Goal: Register for event/course

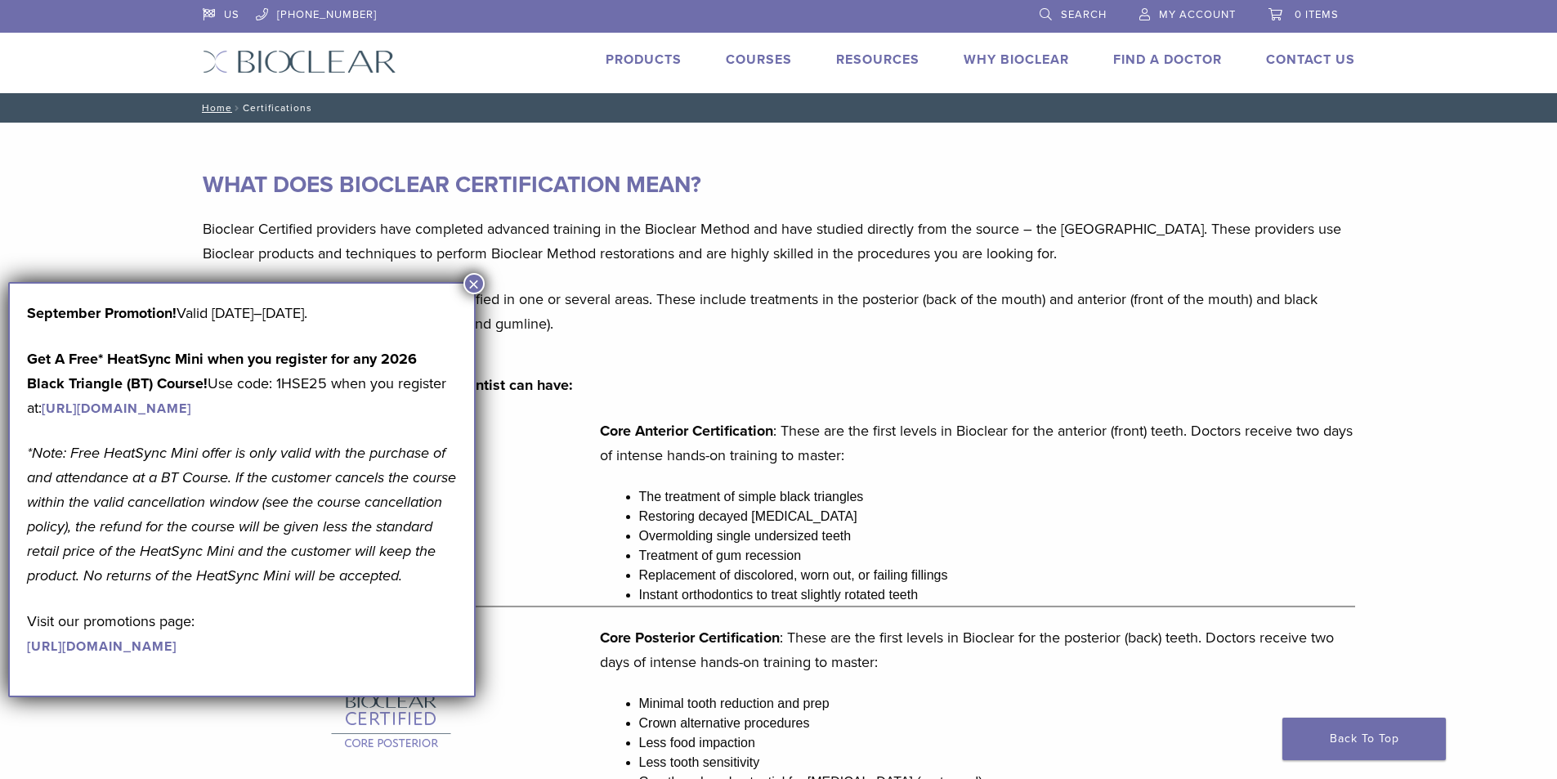
scroll to position [1264, 0]
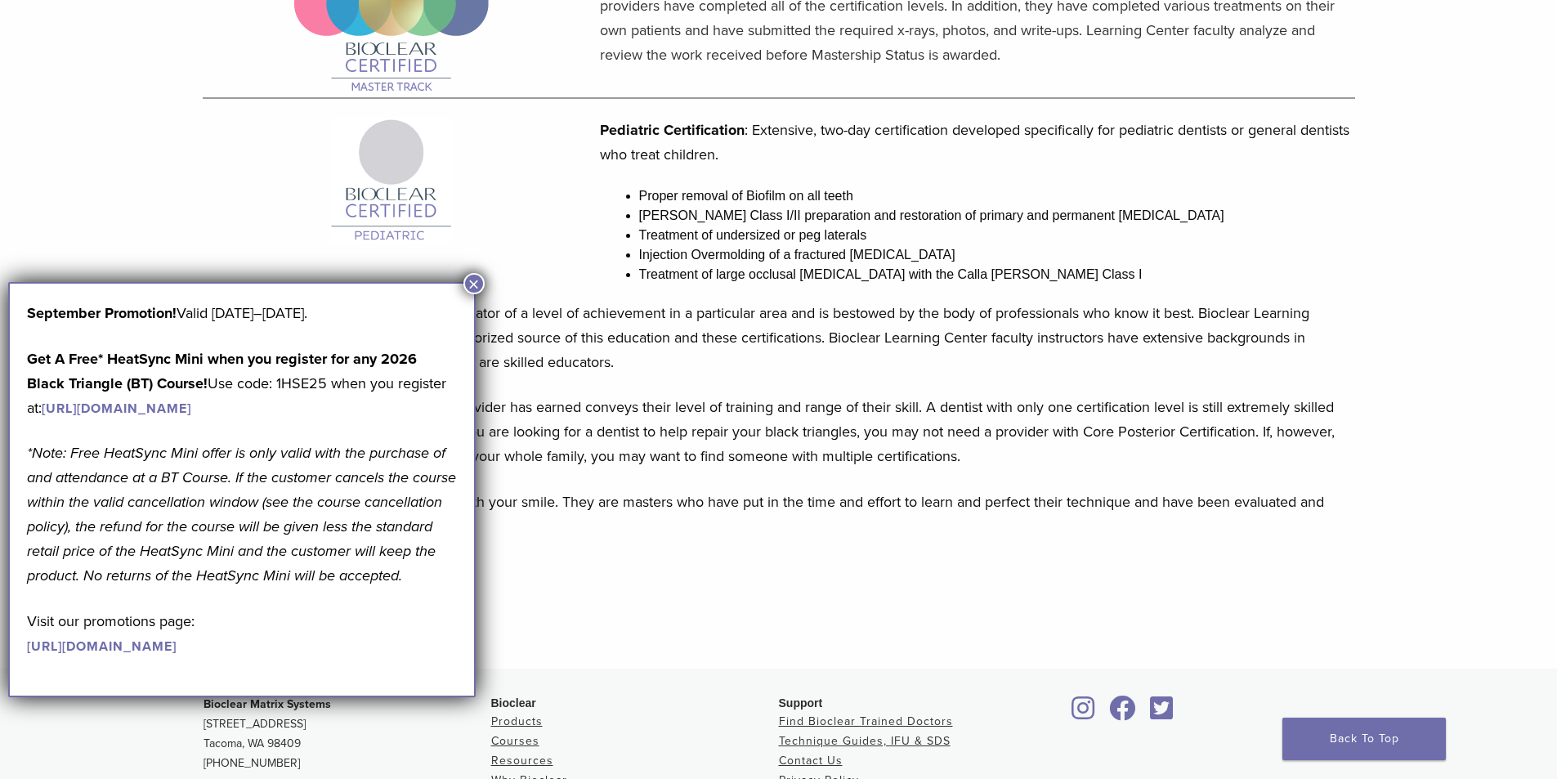
click at [470, 286] on button "×" at bounding box center [473, 283] width 21 height 21
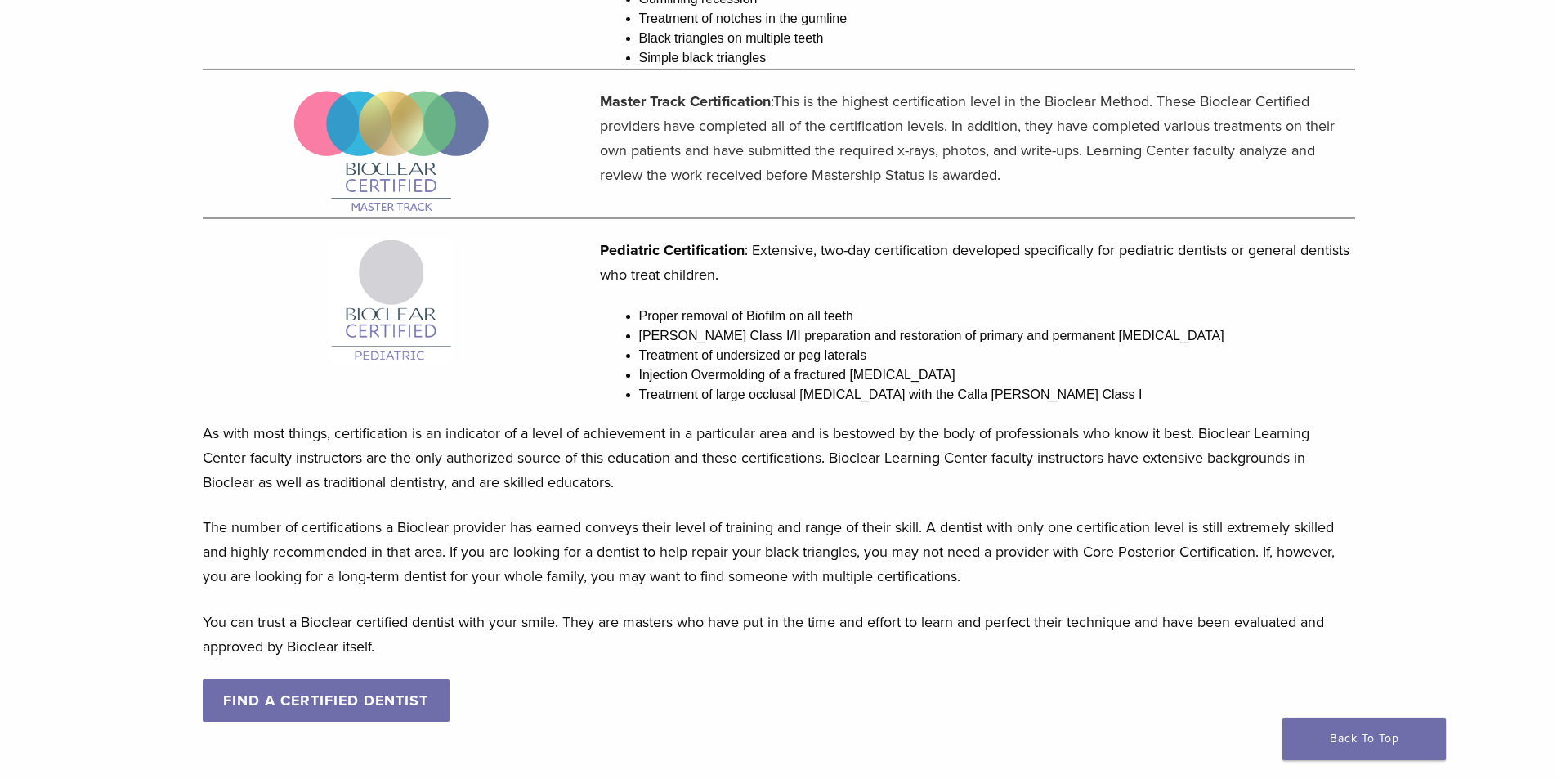
scroll to position [1144, 0]
click at [394, 694] on link "FIND A CERTIFIED DENTIST" at bounding box center [327, 699] width 248 height 43
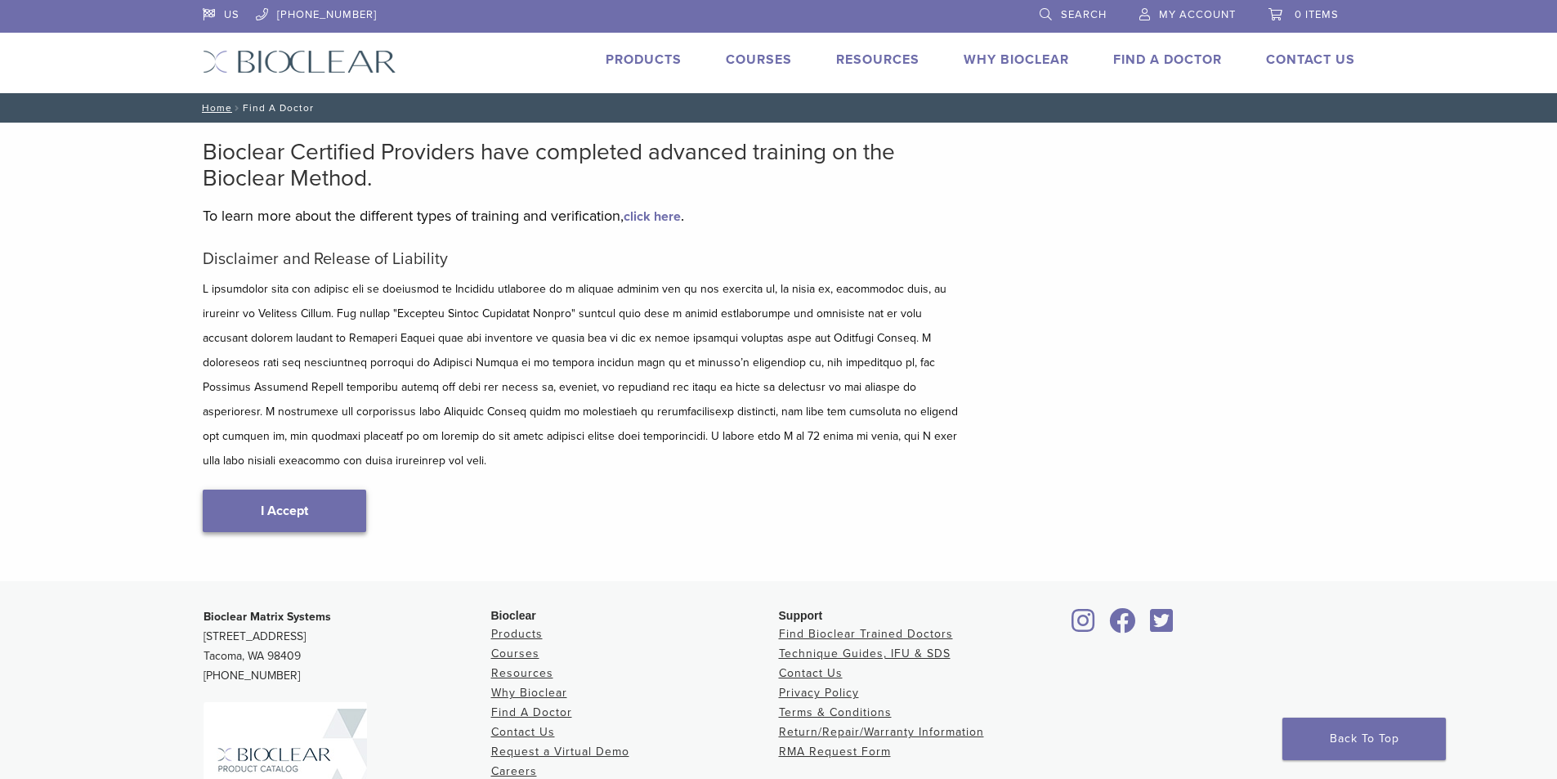
click at [326, 490] on link "I Accept" at bounding box center [284, 511] width 163 height 43
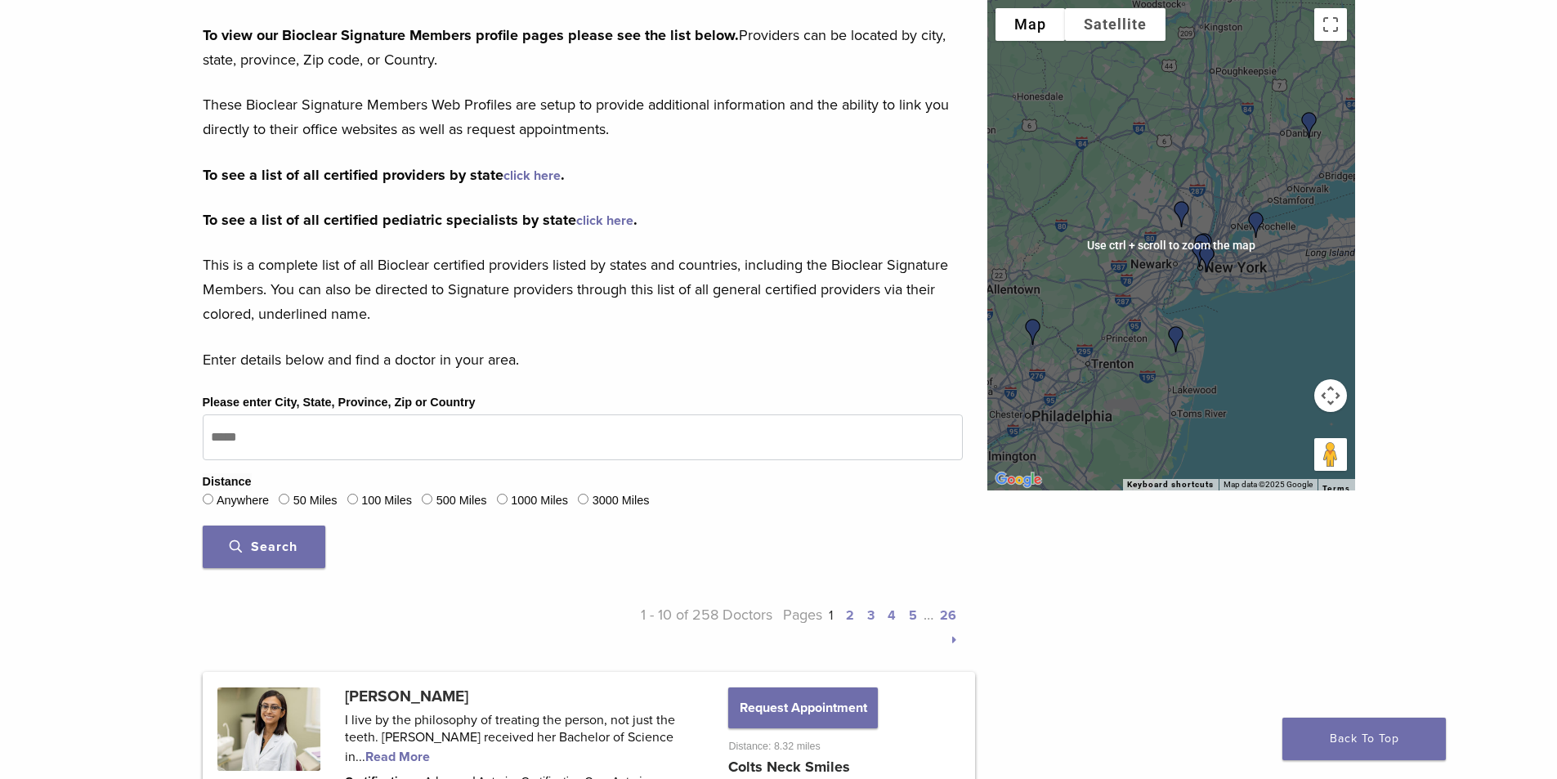
scroll to position [245, 0]
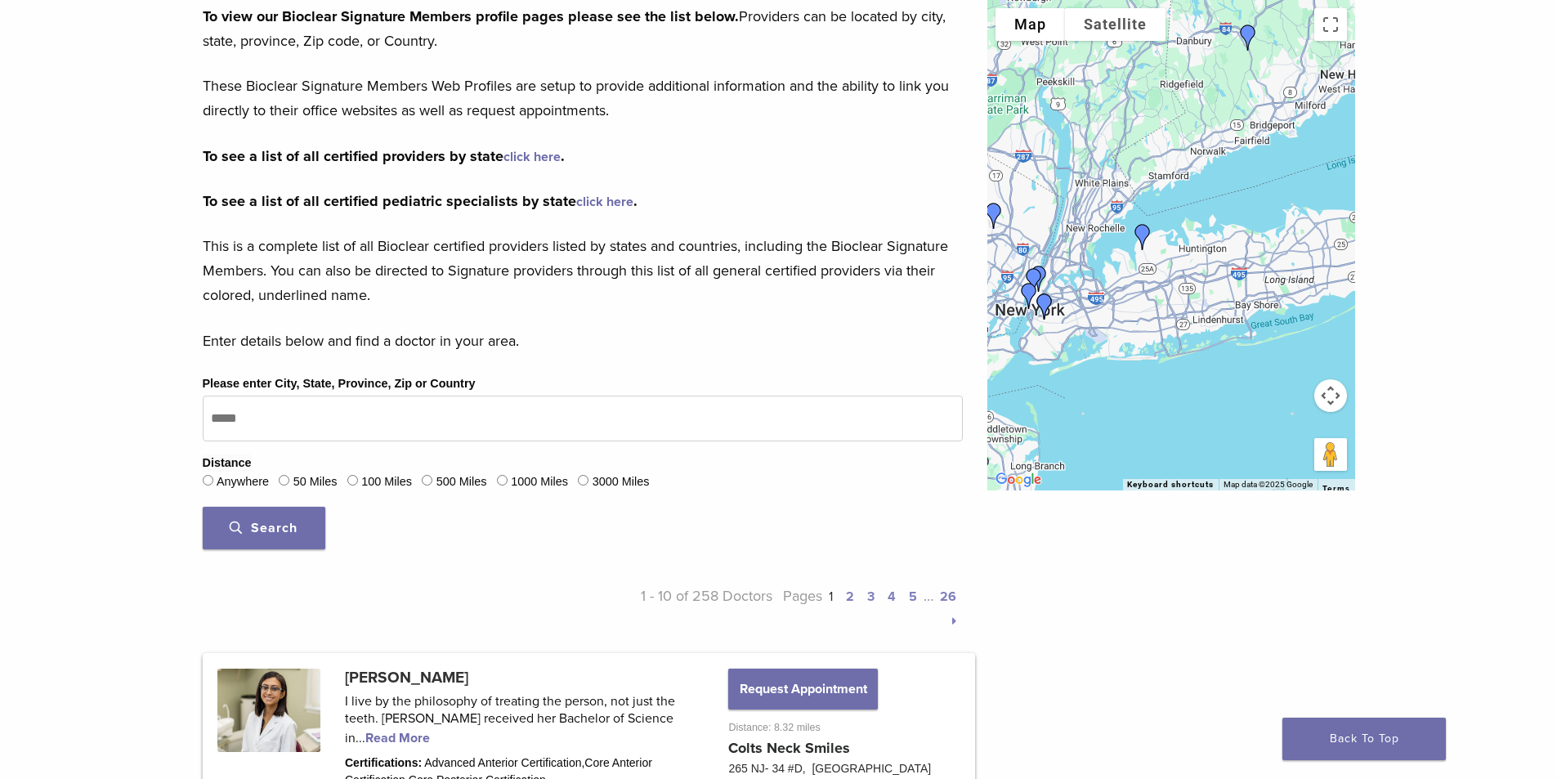
drag, startPoint x: 1218, startPoint y: 323, endPoint x: 1061, endPoint y: 320, distance: 157.0
click at [1061, 320] on img "Dr. Bahram Hamidi" at bounding box center [1044, 306] width 39 height 39
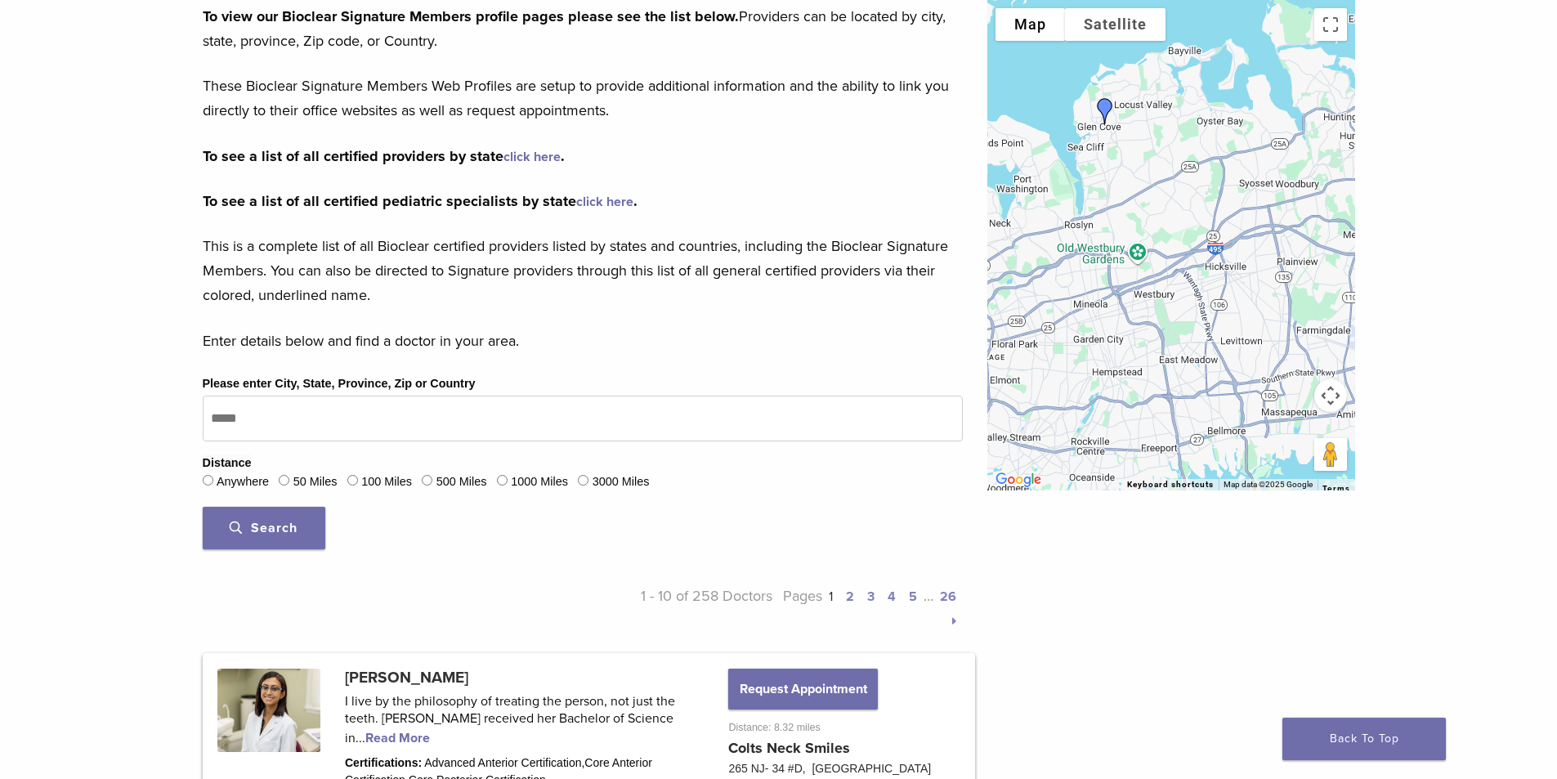
drag, startPoint x: 1159, startPoint y: 284, endPoint x: 1175, endPoint y: 319, distance: 38.4
click at [1175, 319] on div at bounding box center [1171, 245] width 368 height 490
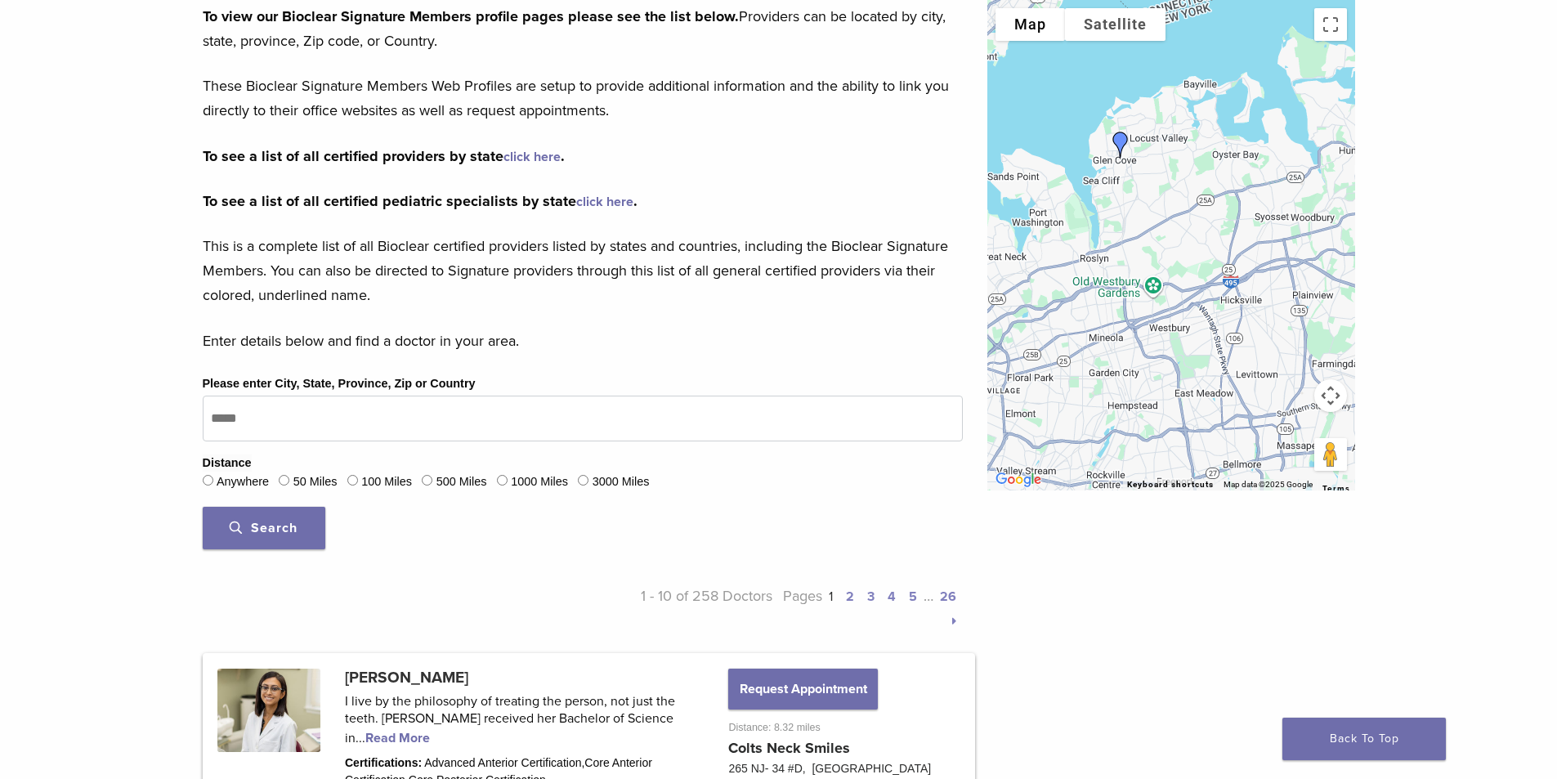
click at [1120, 145] on img "Dr. Chitvan Gupta" at bounding box center [1120, 144] width 39 height 39
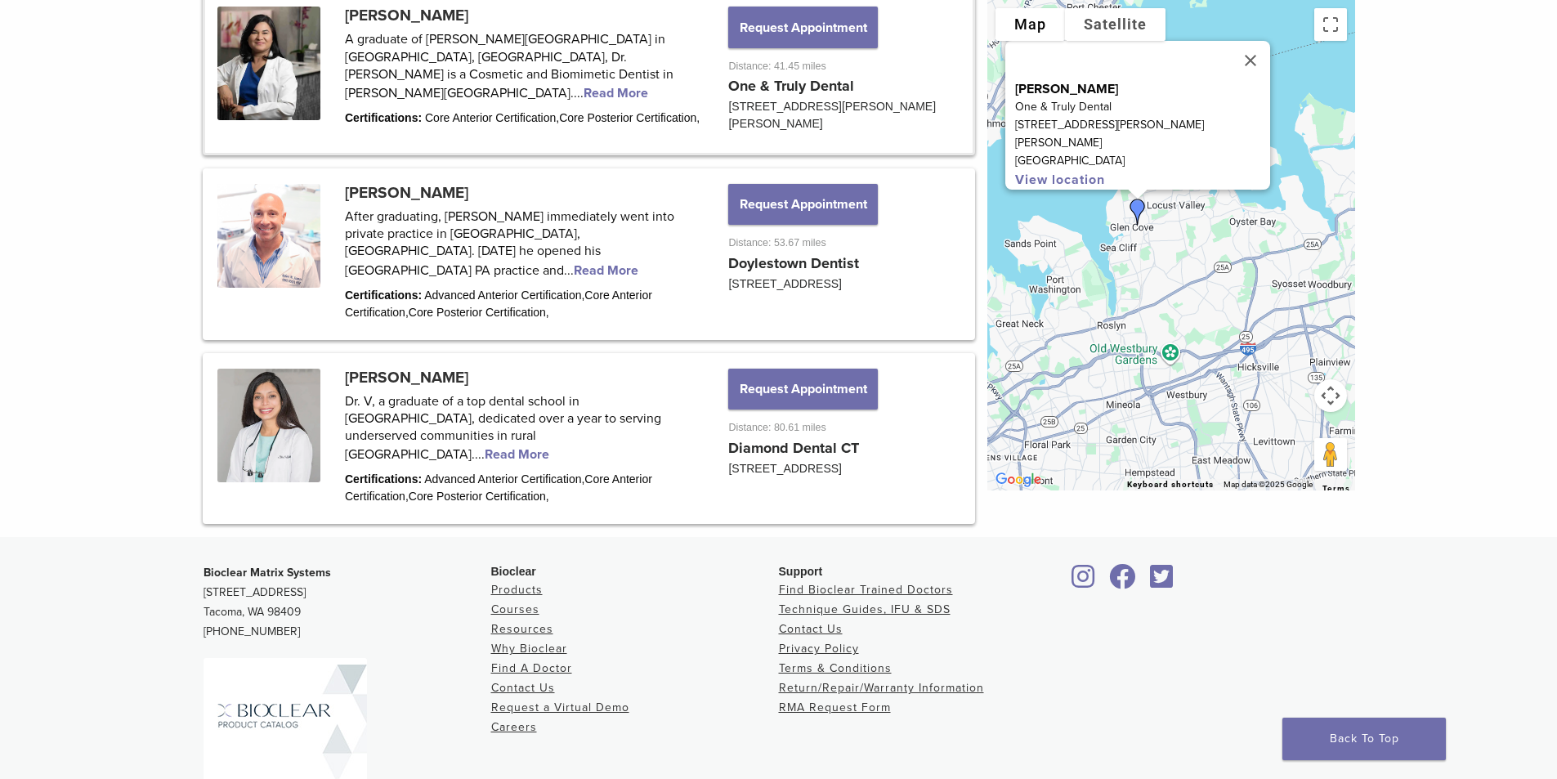
scroll to position [2114, 0]
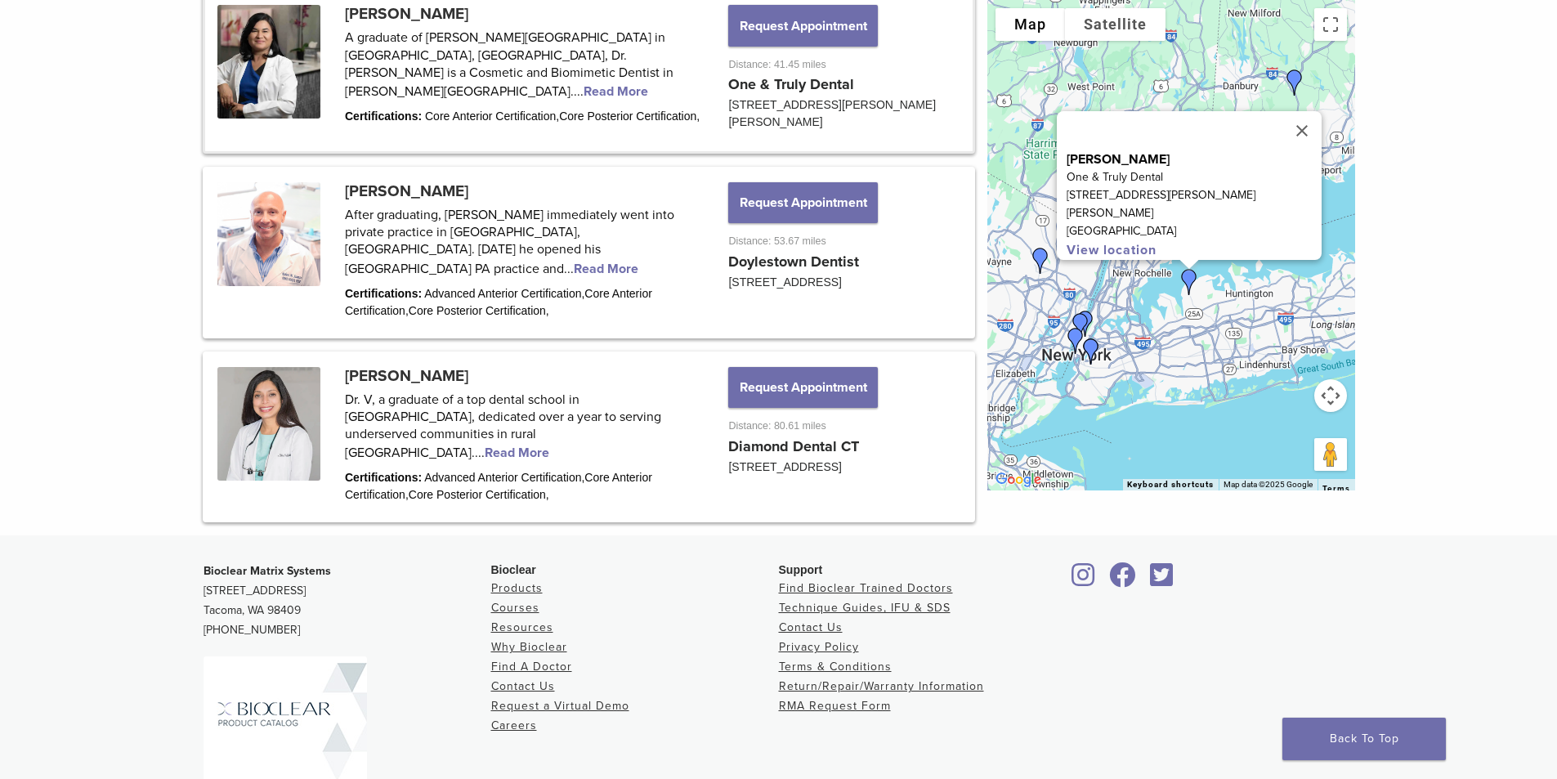
drag, startPoint x: 1107, startPoint y: 338, endPoint x: 1177, endPoint y: 330, distance: 70.7
click at [1177, 330] on div "Dr. Chitvan Gupta One & Truly Dental 70 Glen Street Suite 240 Glen Cove Glen Co…" at bounding box center [1171, 245] width 368 height 490
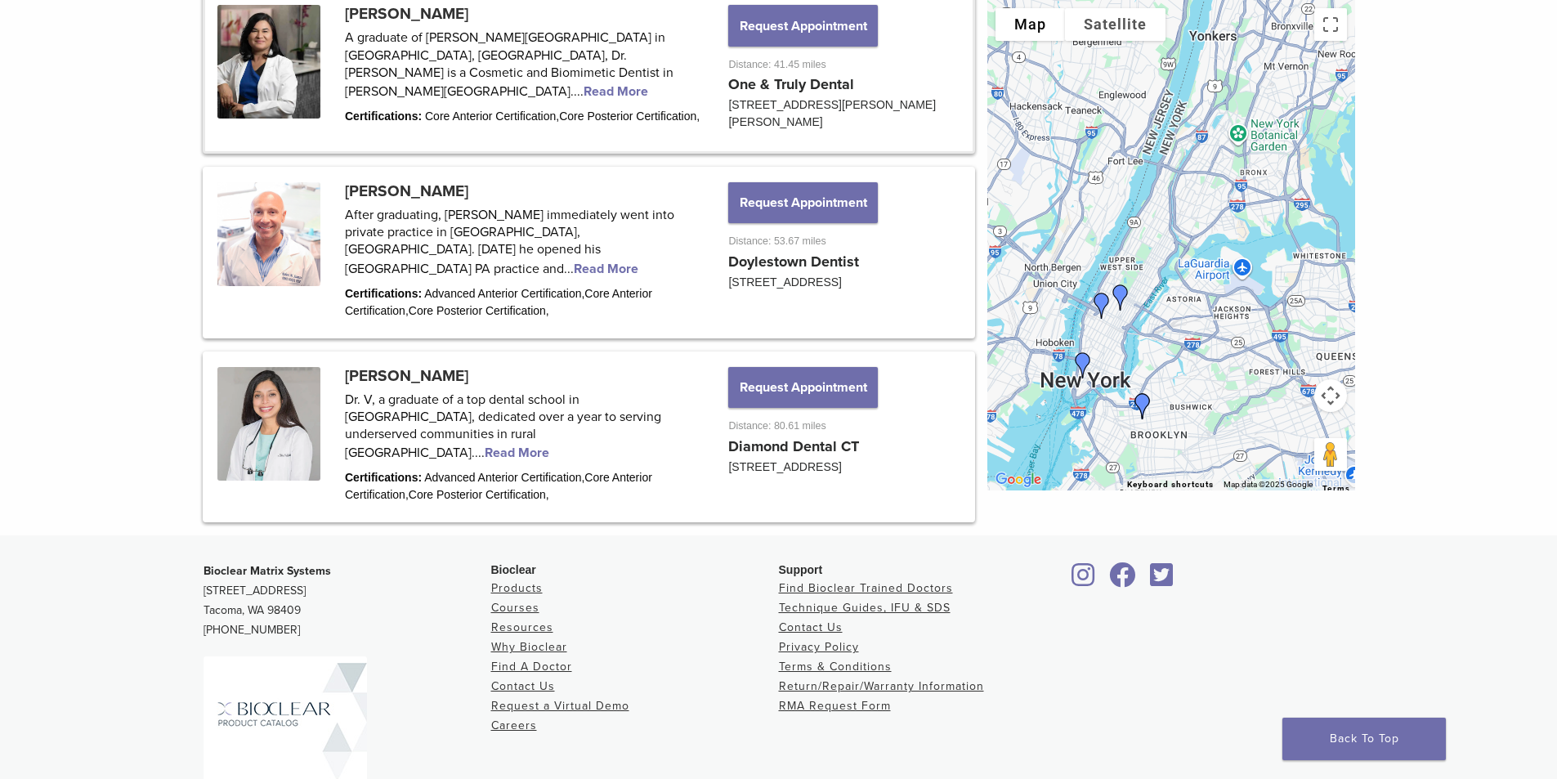
drag, startPoint x: 1045, startPoint y: 324, endPoint x: 1162, endPoint y: 353, distance: 120.5
click at [1162, 353] on div "Dr. Chitvan Gupta One & Truly Dental 70 Glen Street Suite 240 Glen Cove Glen Co…" at bounding box center [1171, 245] width 368 height 490
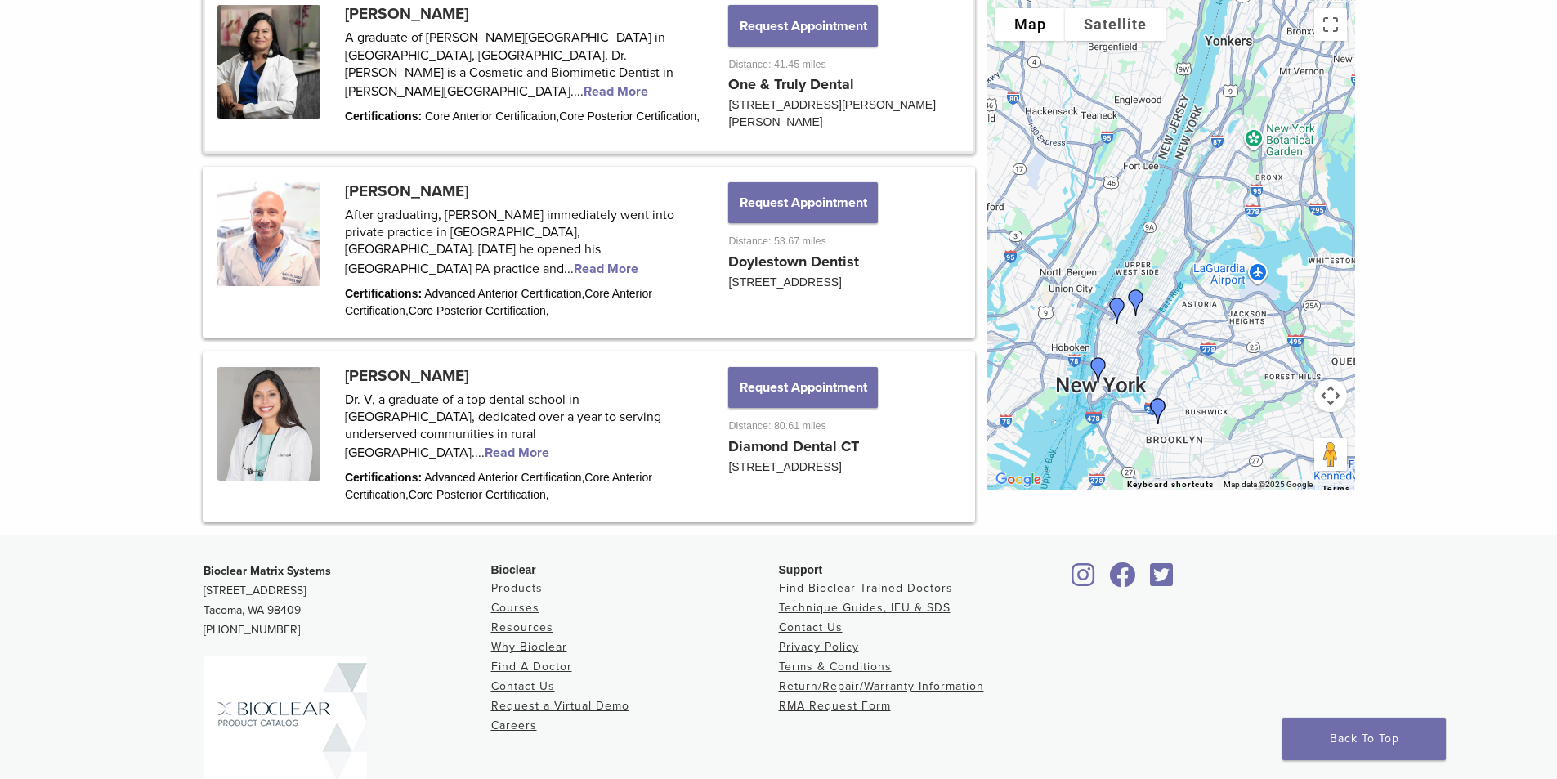
click at [1156, 404] on img "Dr. Bahram Hamidi" at bounding box center [1158, 411] width 39 height 39
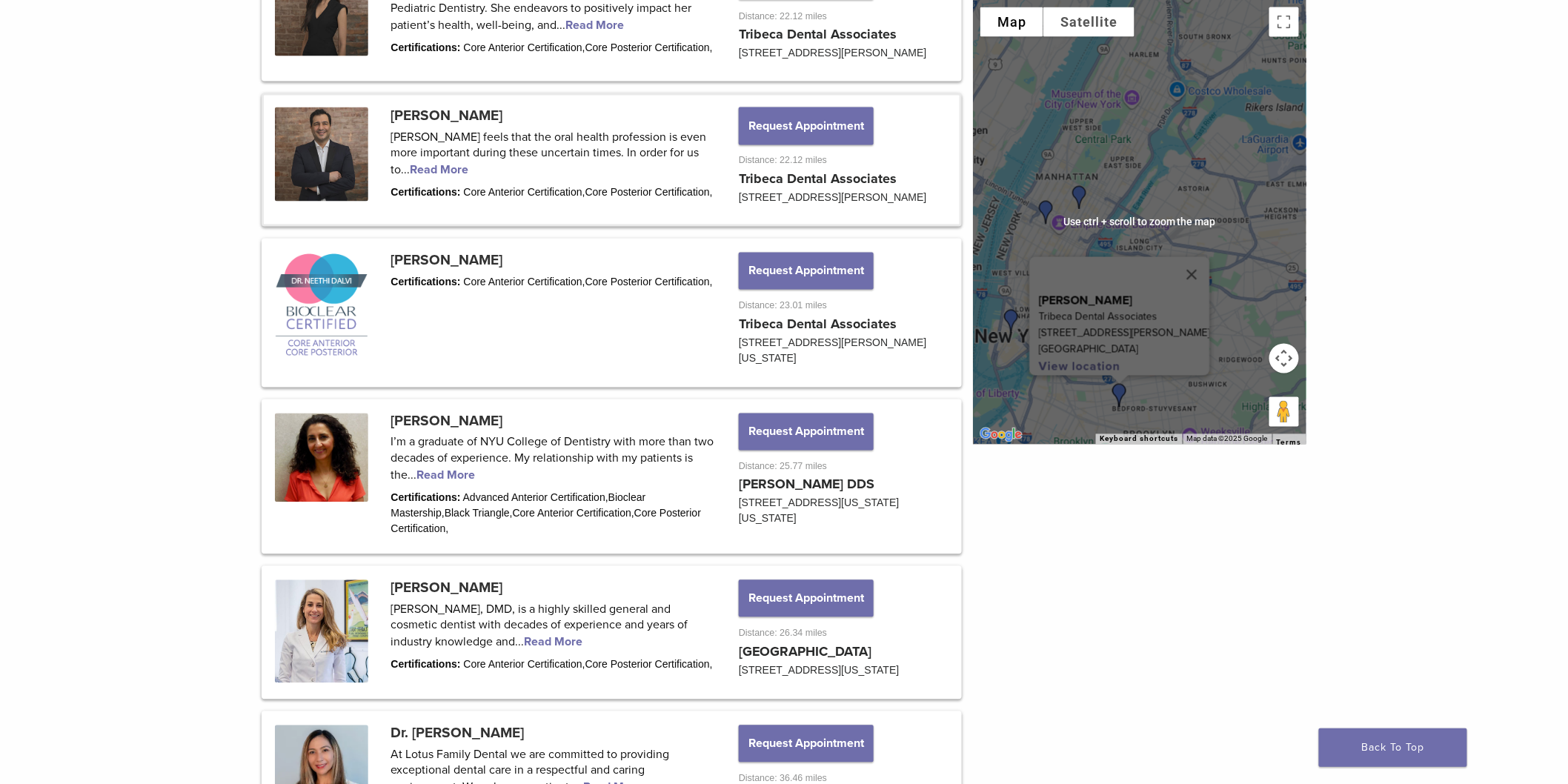
scroll to position [1043, 0]
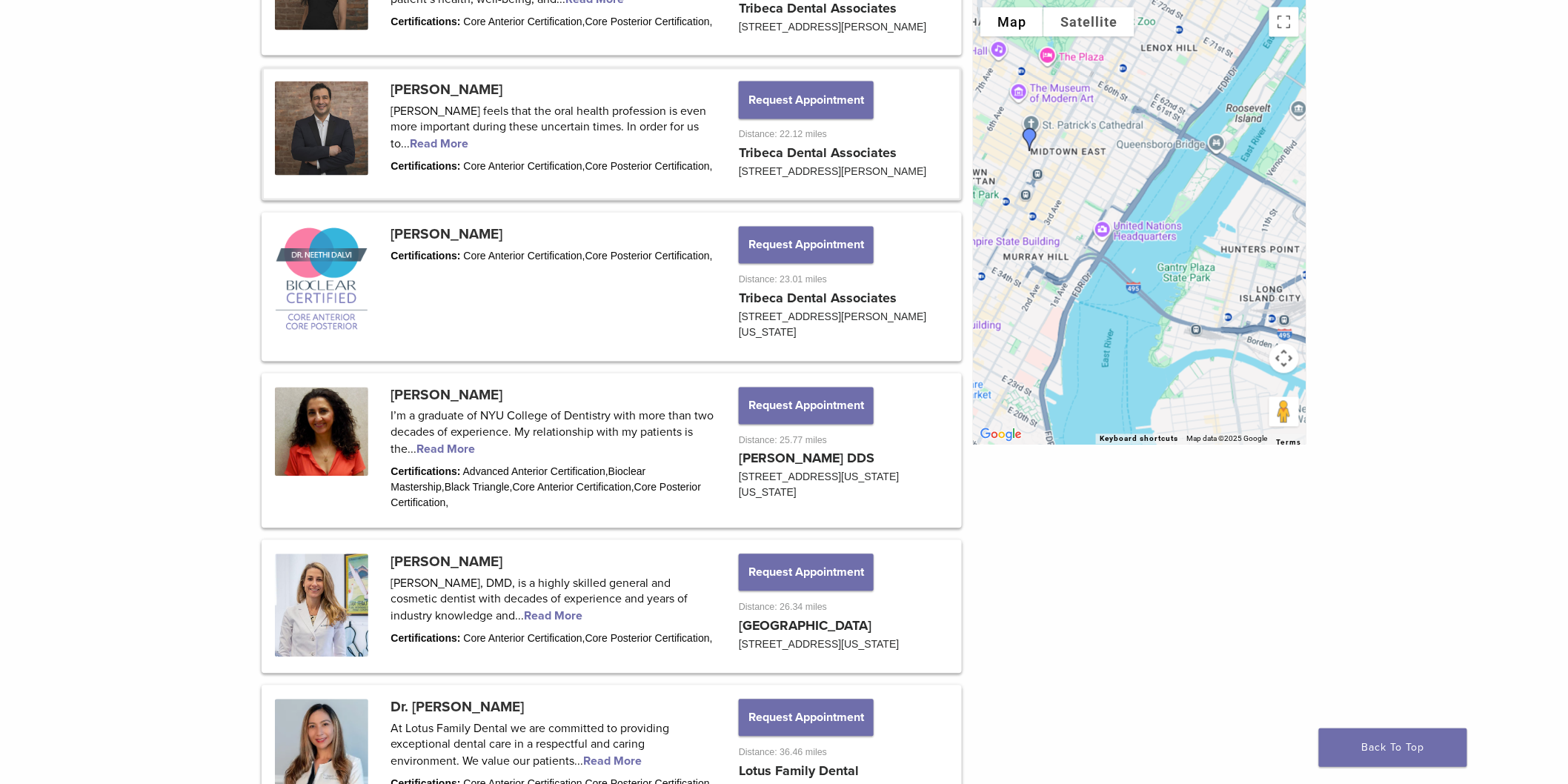
drag, startPoint x: 1117, startPoint y: 250, endPoint x: 1156, endPoint y: 205, distance: 59.5
click at [1153, 205] on div "Dr. Bahram Hamidi Tribeca Dental Associates 335 Greene Ave Brooklyn, NY 11238 V…" at bounding box center [1140, 222] width 334 height 444
click at [1033, 139] on img "Dr. Julie Hassid" at bounding box center [1033, 138] width 35 height 35
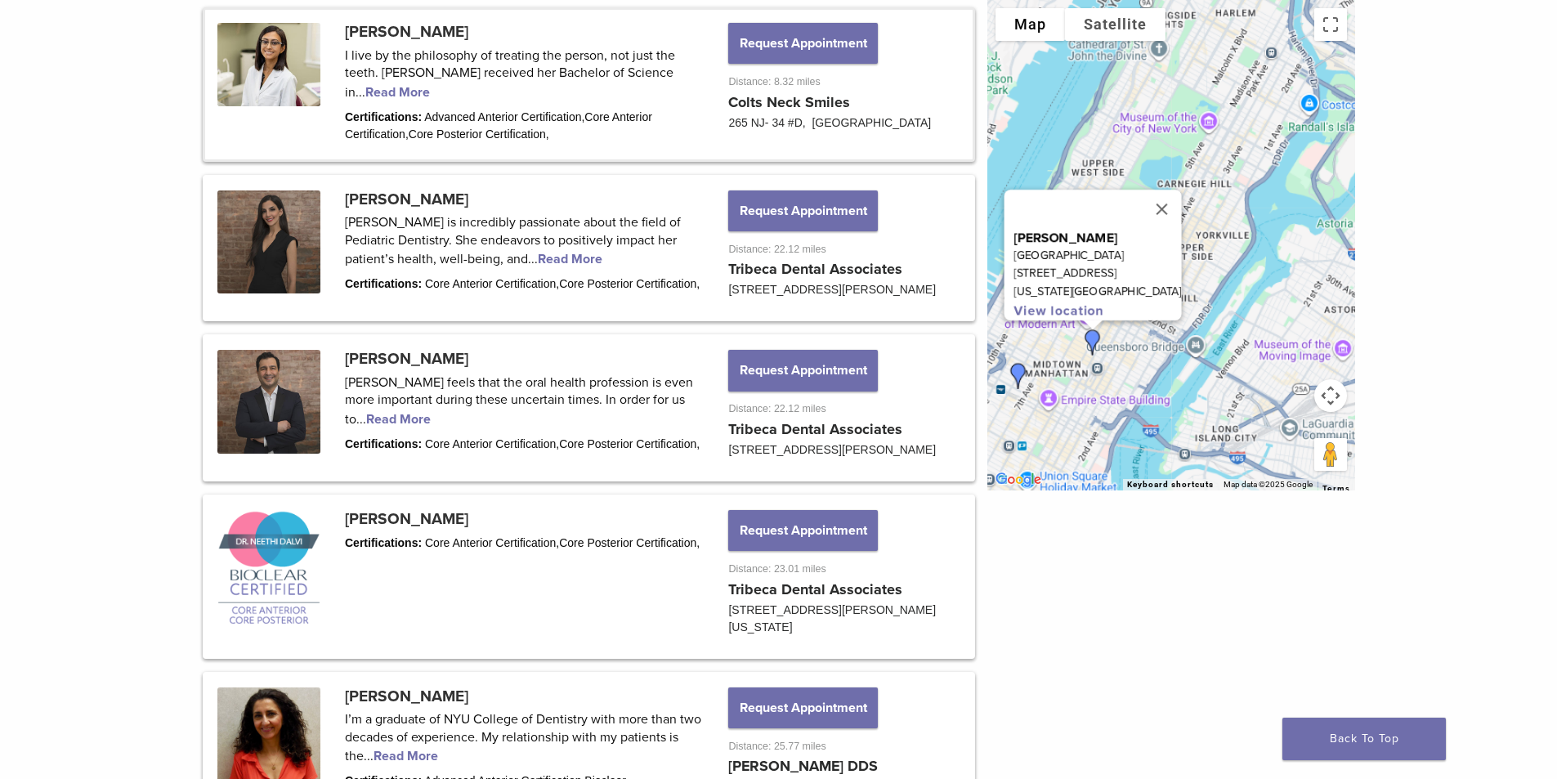
scroll to position [912, 0]
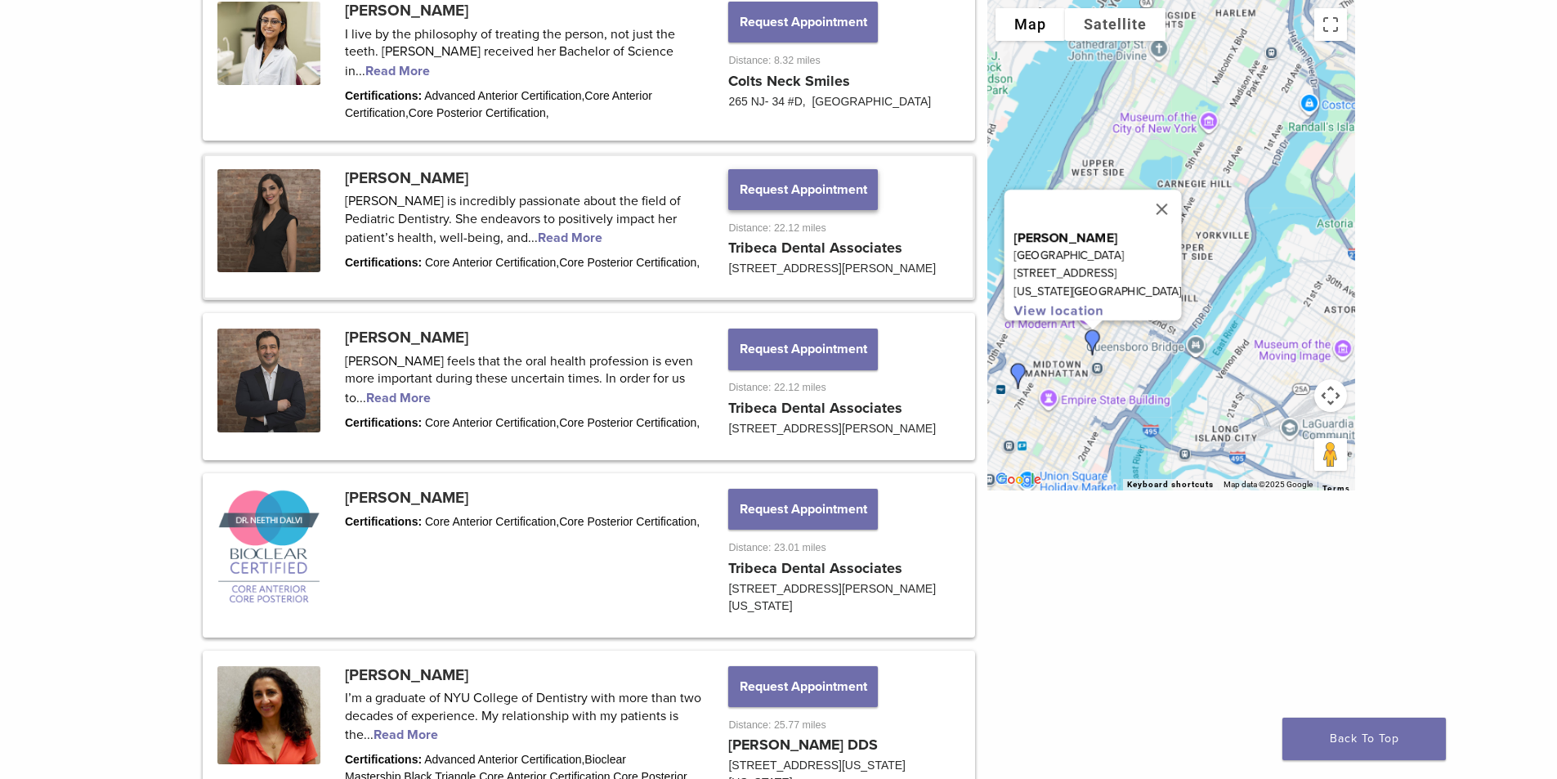
click at [772, 192] on button "Request Appointment" at bounding box center [802, 189] width 149 height 41
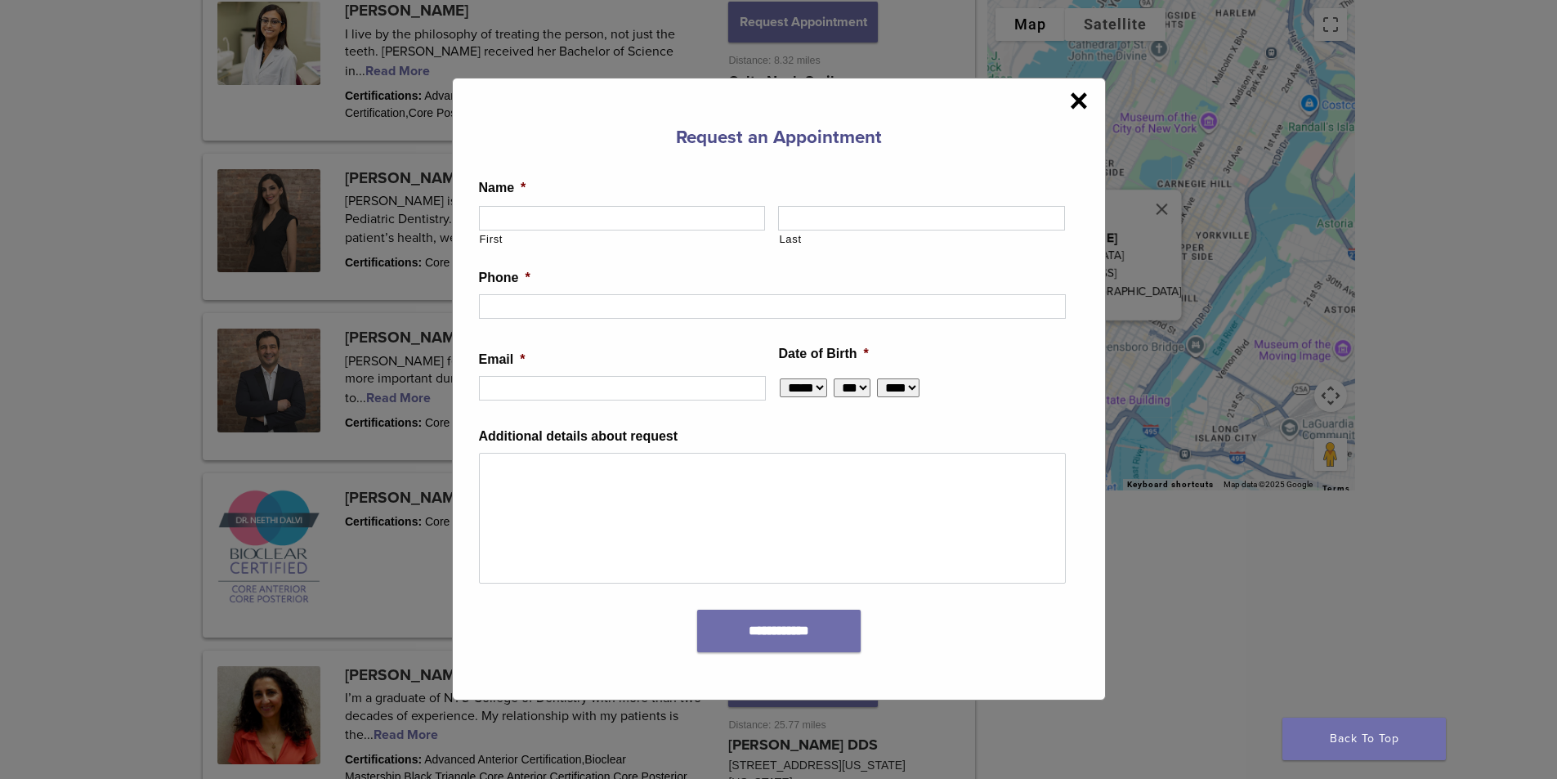
click at [1082, 101] on span "×" at bounding box center [1078, 100] width 19 height 33
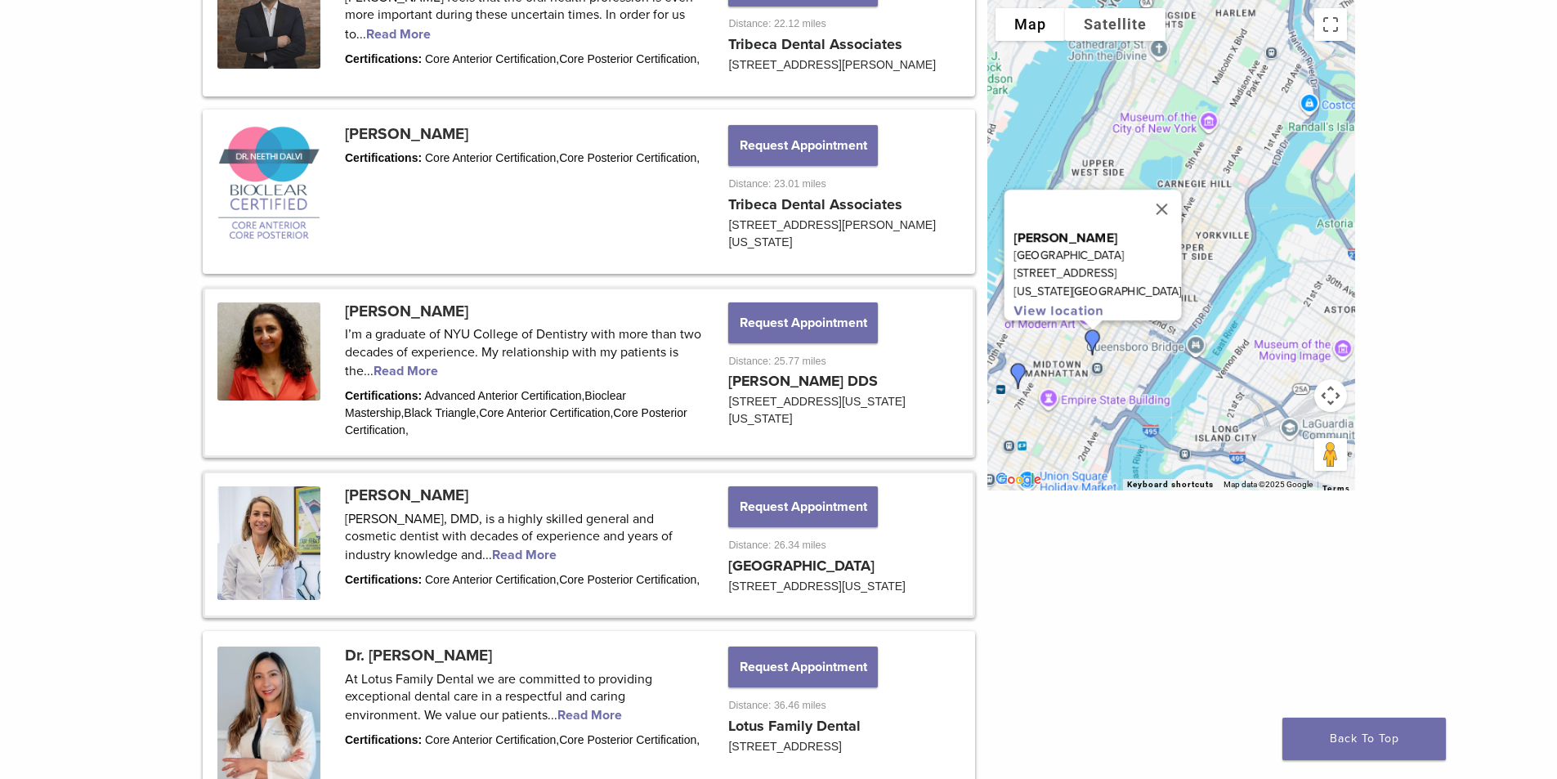
scroll to position [1321, 0]
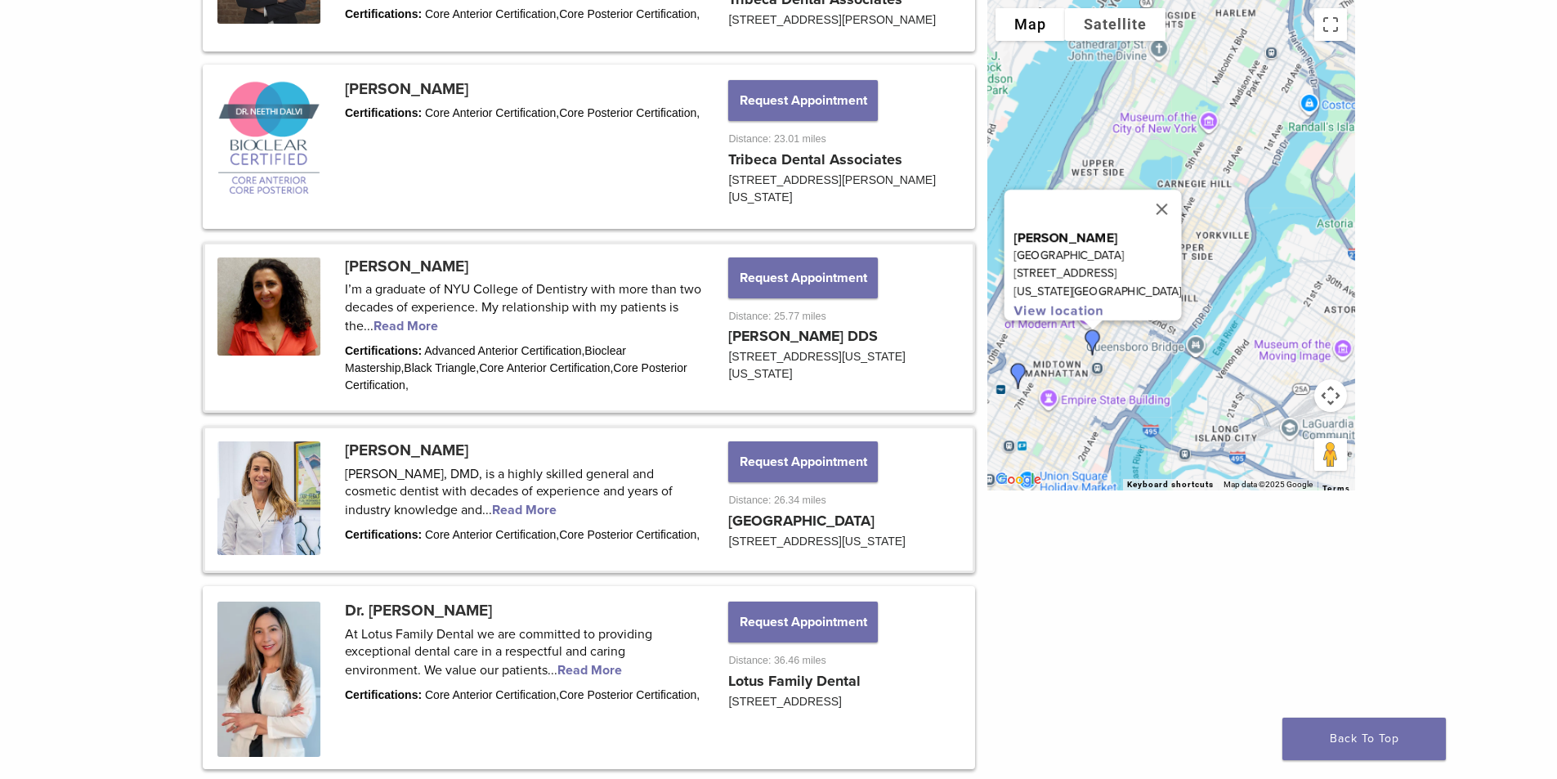
click at [414, 263] on link at bounding box center [588, 327] width 767 height 166
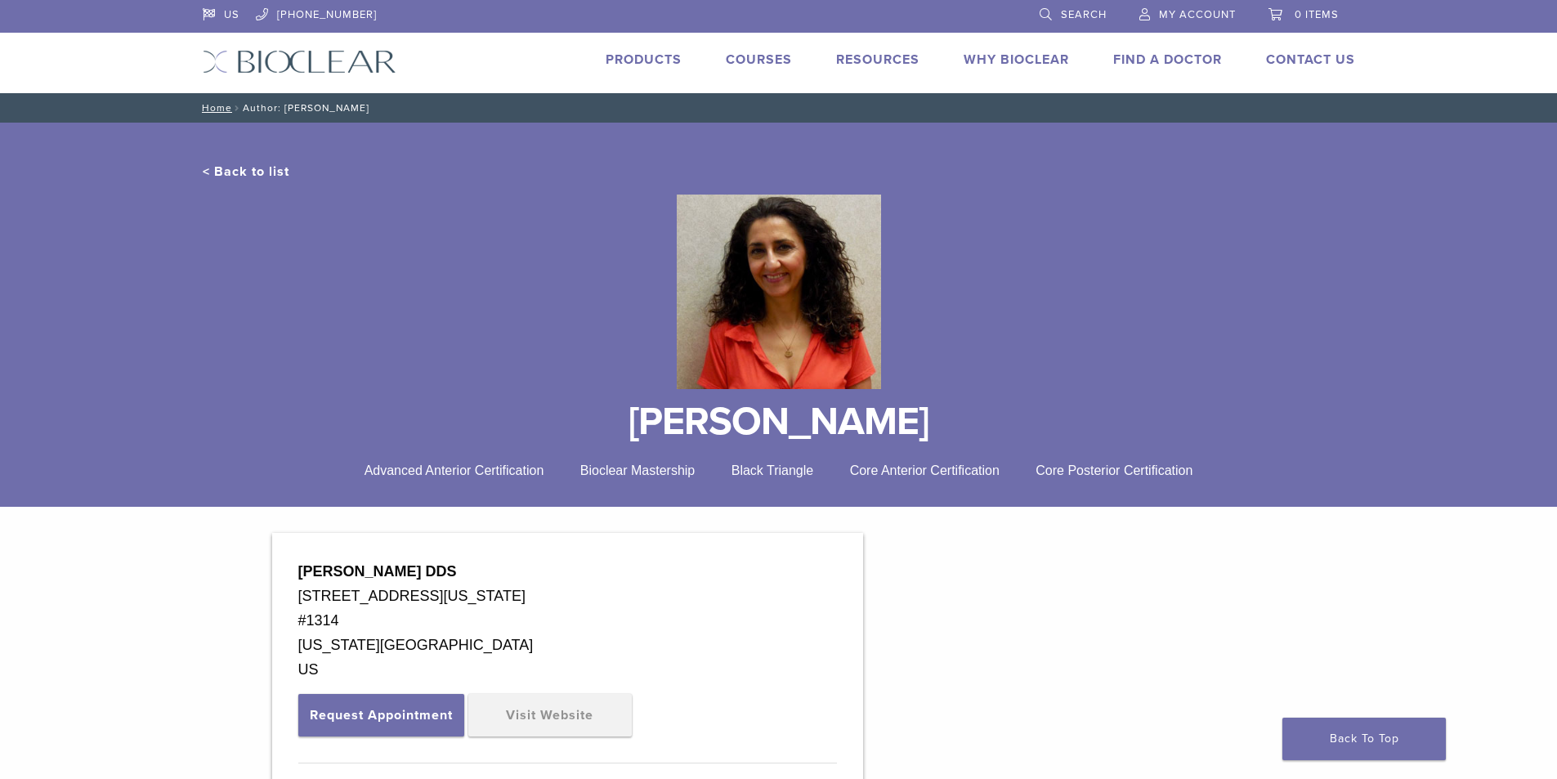
click at [720, 599] on div "[STREET_ADDRESS][US_STATE]" at bounding box center [567, 596] width 539 height 25
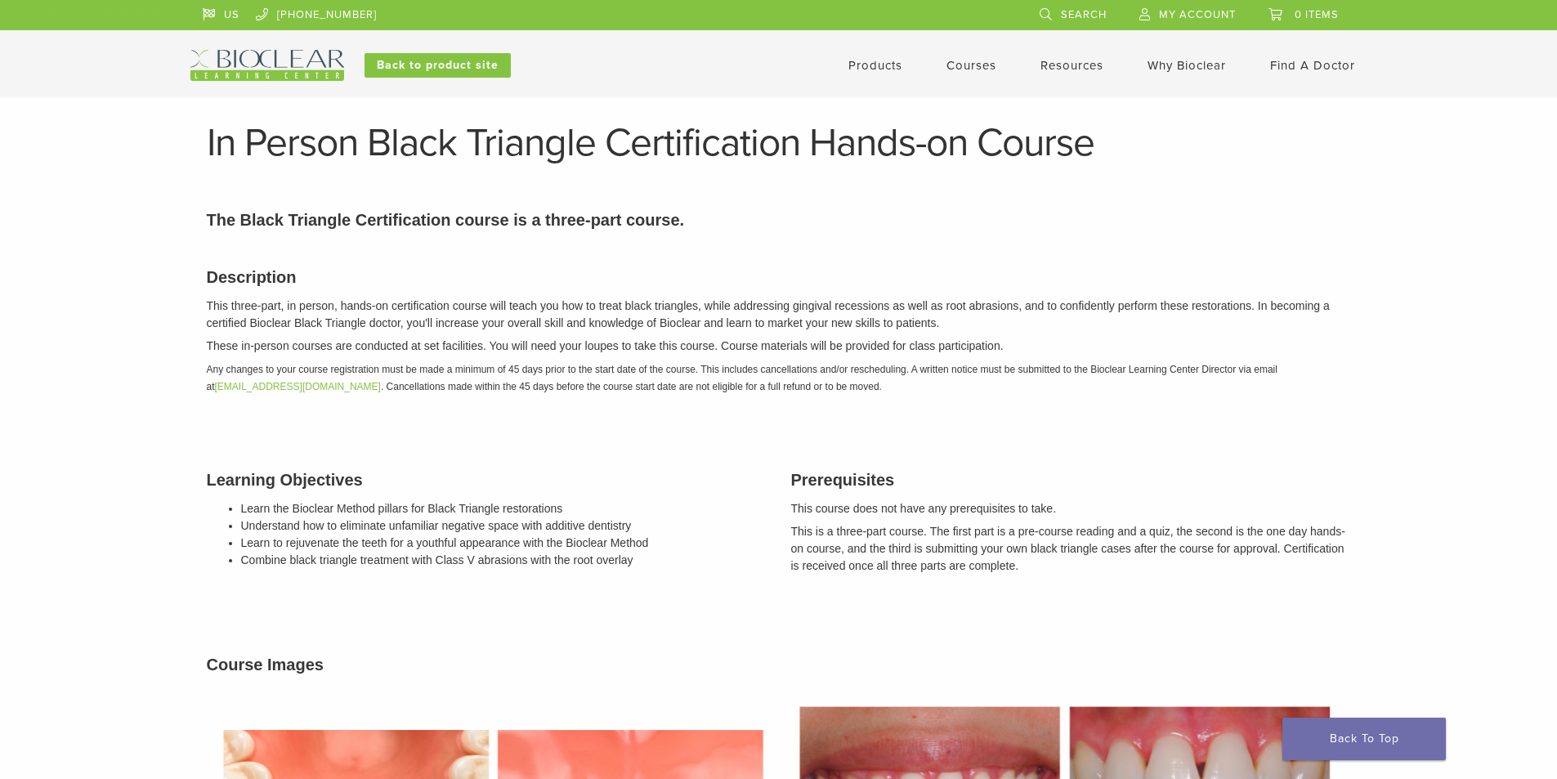
click at [958, 65] on link "Courses" at bounding box center [971, 65] width 50 height 15
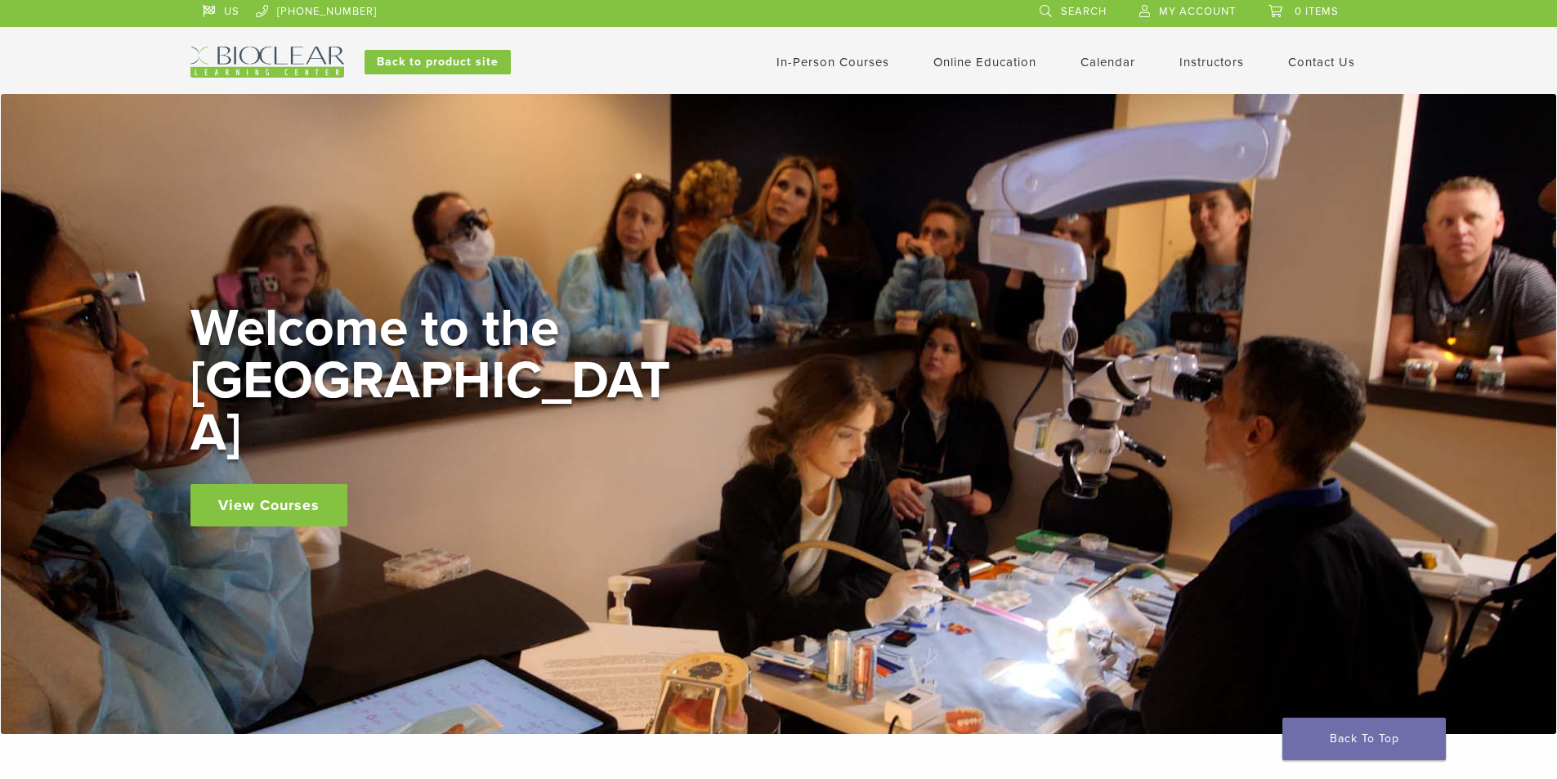
scroll to position [327, 0]
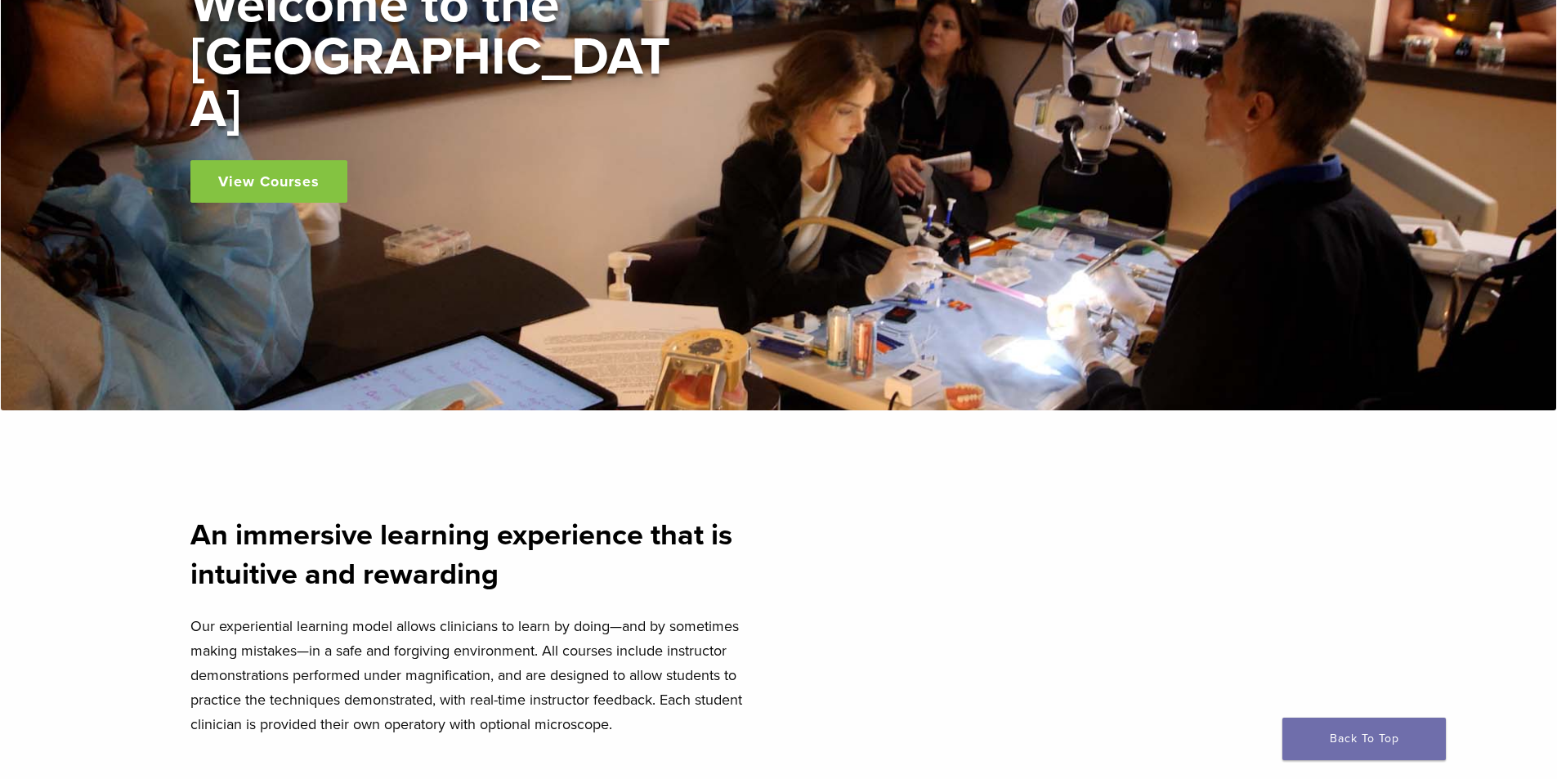
click at [324, 168] on link "View Courses" at bounding box center [268, 181] width 157 height 43
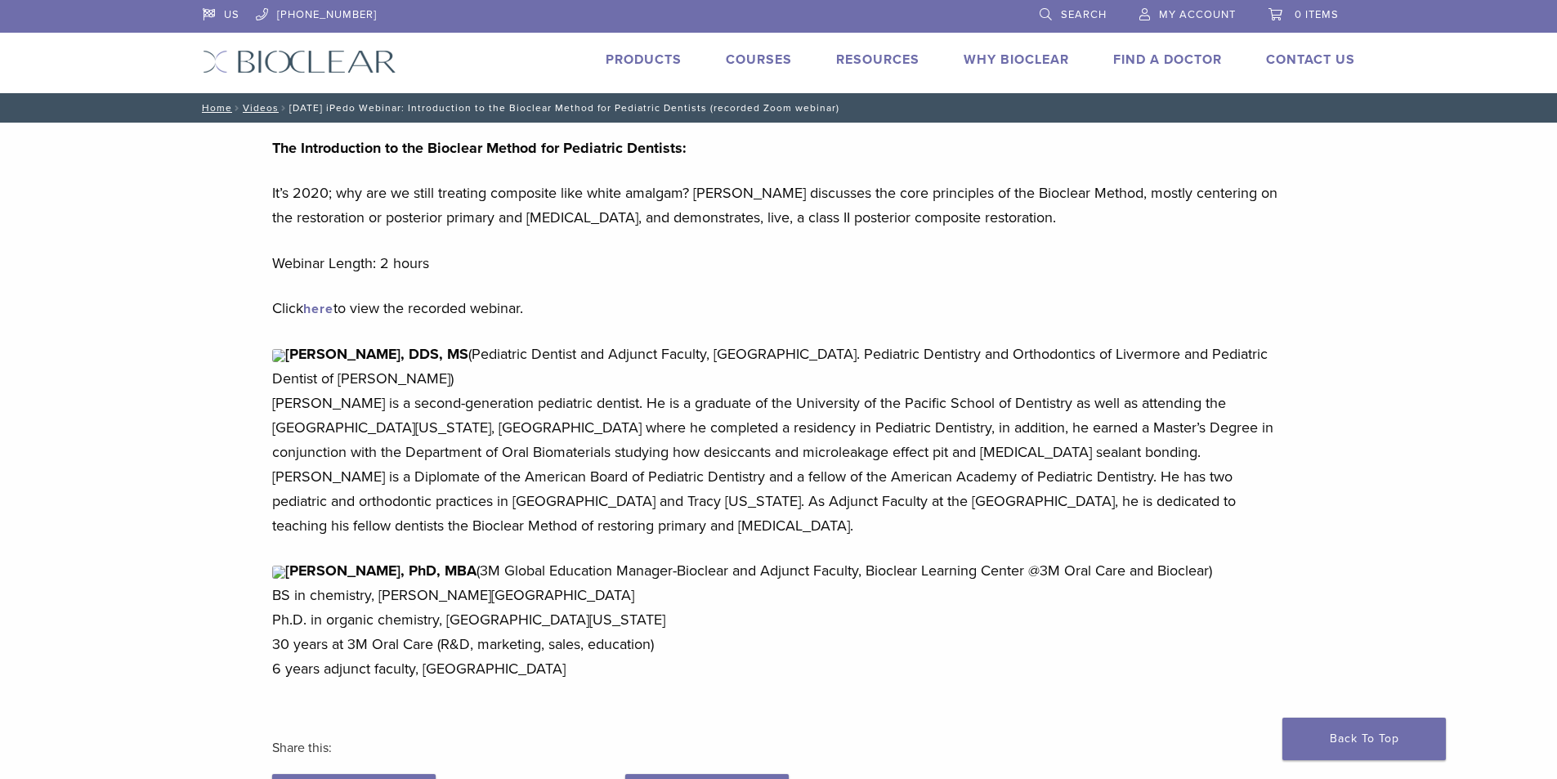
click at [333, 311] on link "here" at bounding box center [318, 309] width 30 height 16
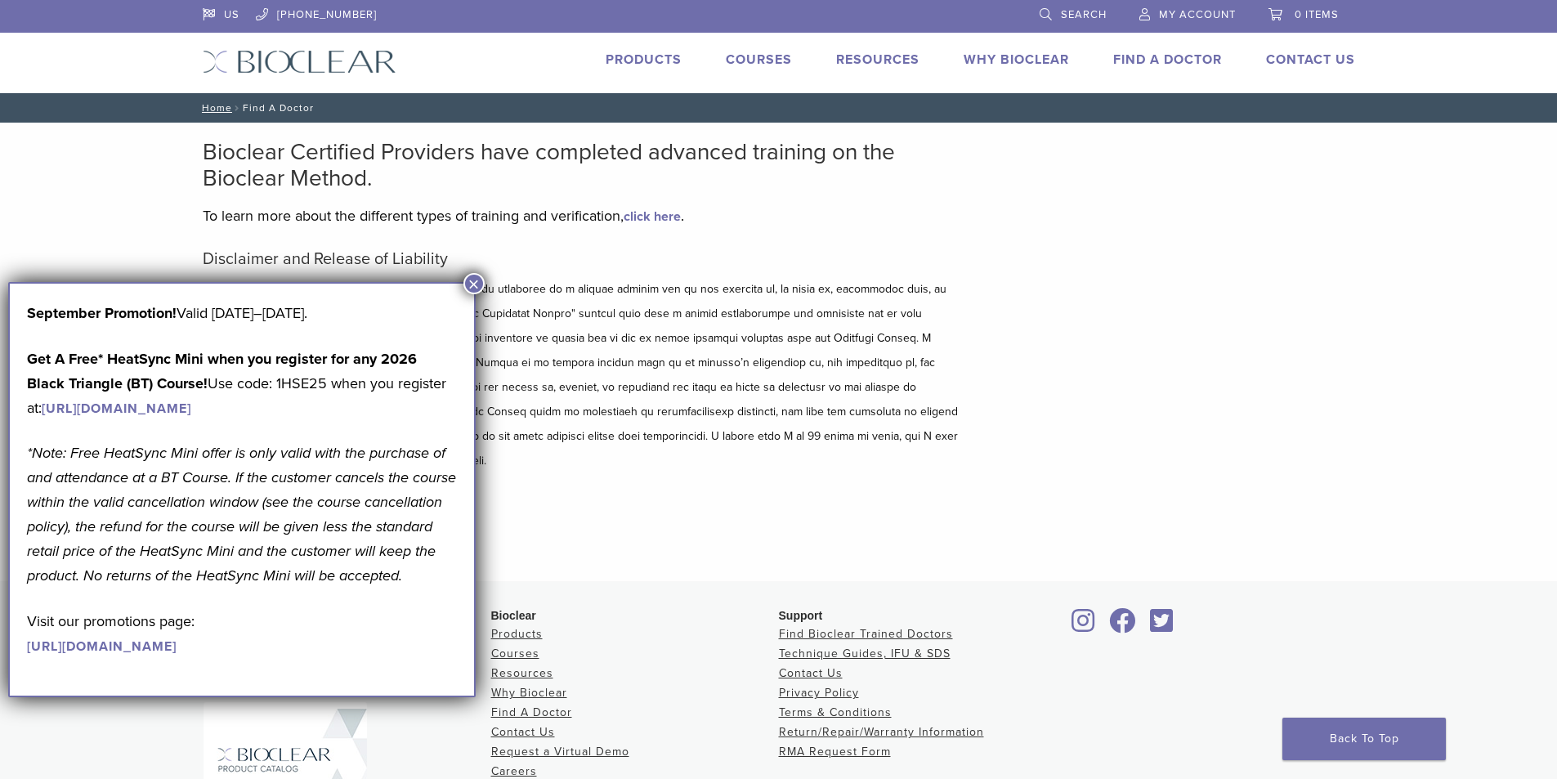
click at [947, 320] on p at bounding box center [583, 375] width 760 height 196
click at [745, 64] on link "Courses" at bounding box center [759, 59] width 66 height 16
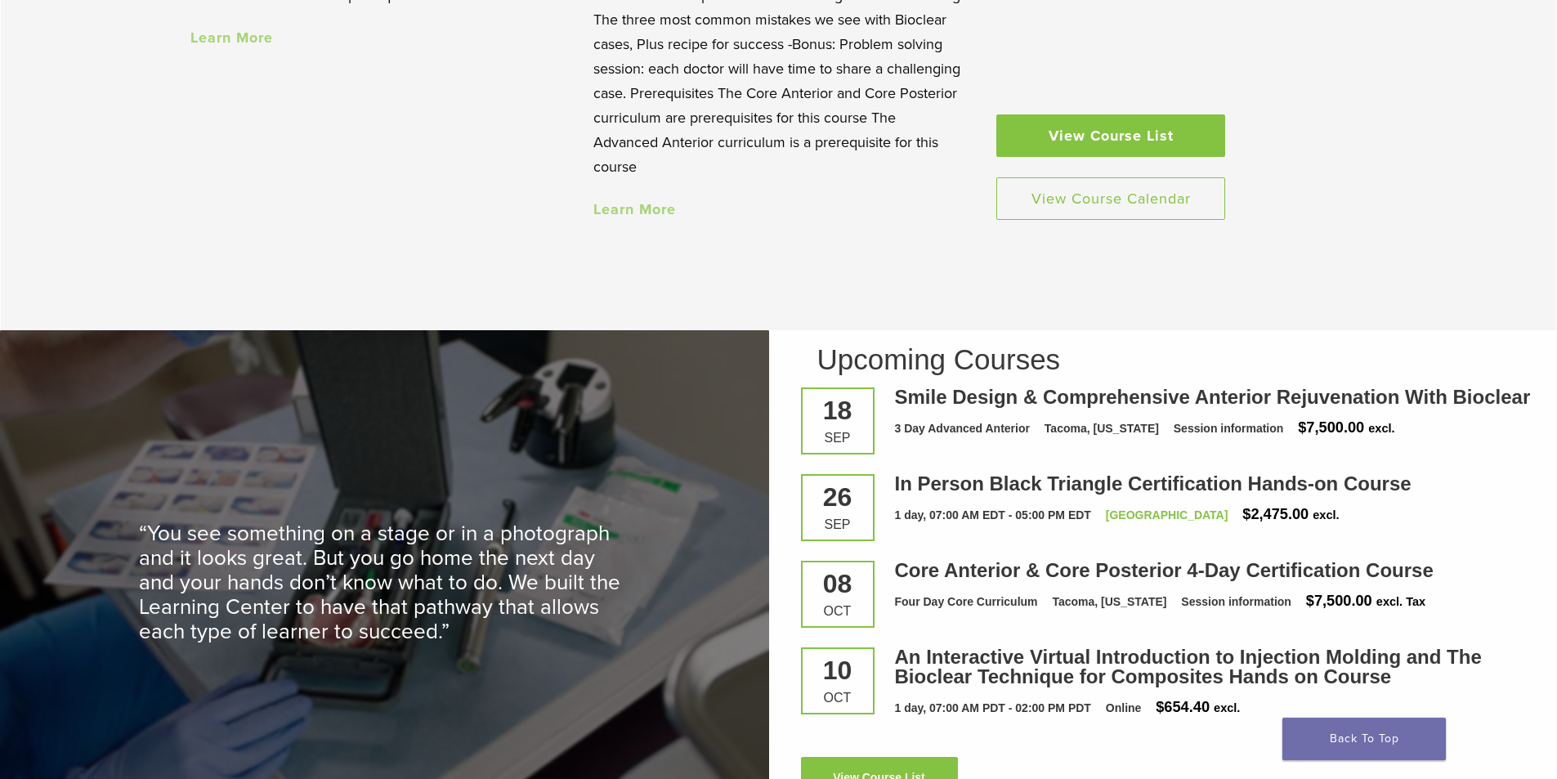
scroll to position [2125, 0]
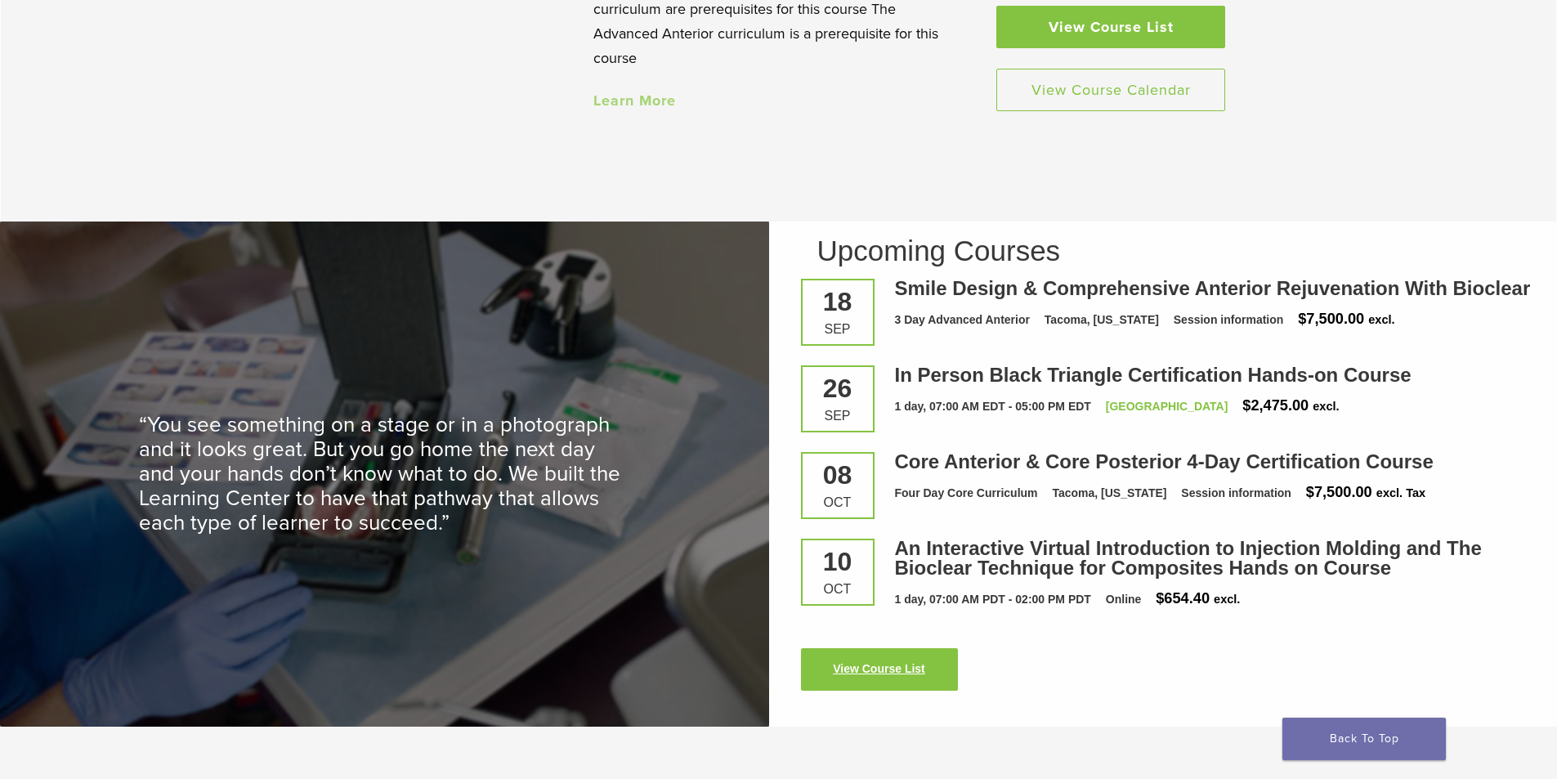
click at [844, 669] on link "View Course List" at bounding box center [879, 669] width 157 height 43
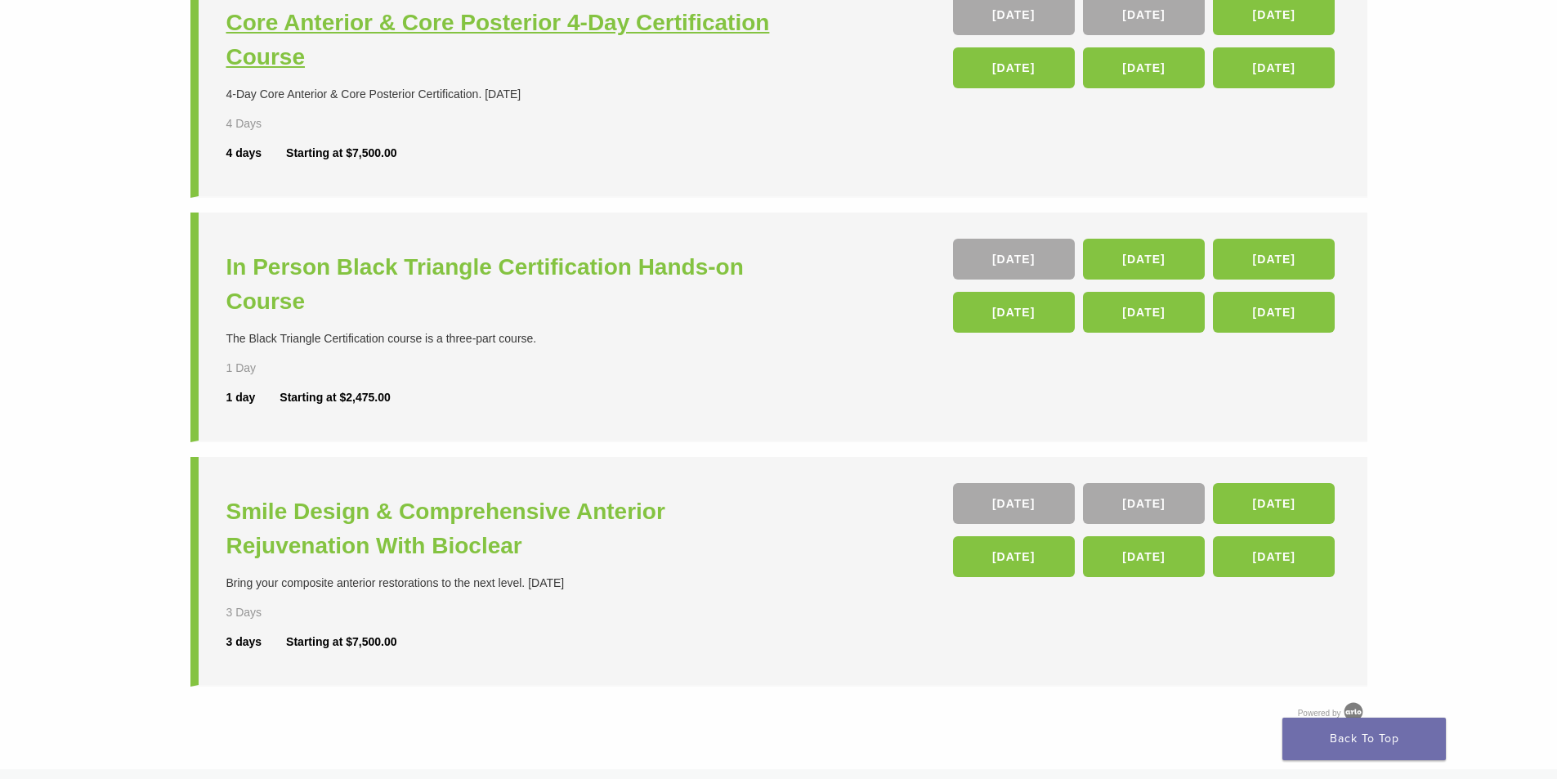
scroll to position [351, 0]
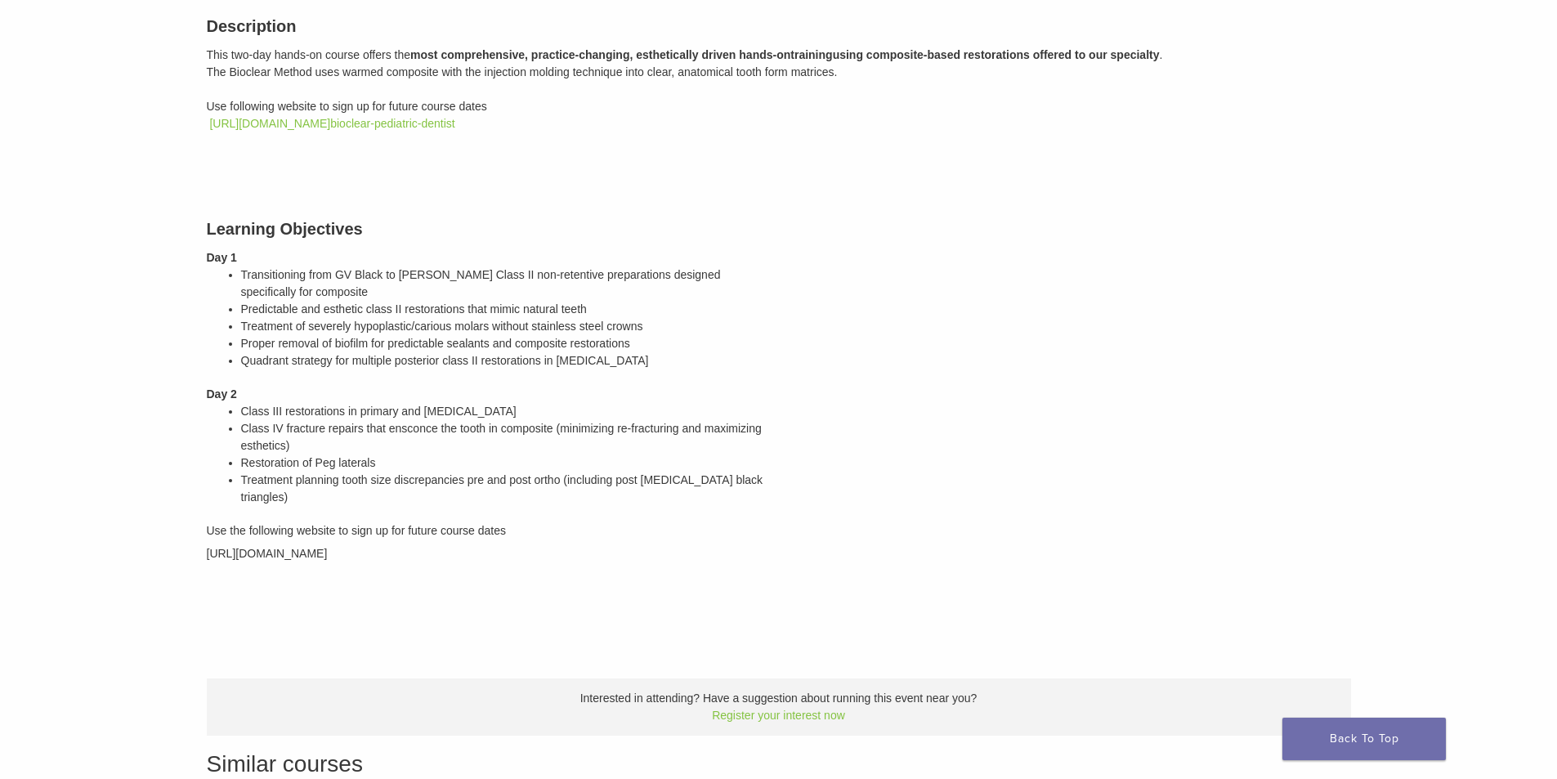
scroll to position [245, 0]
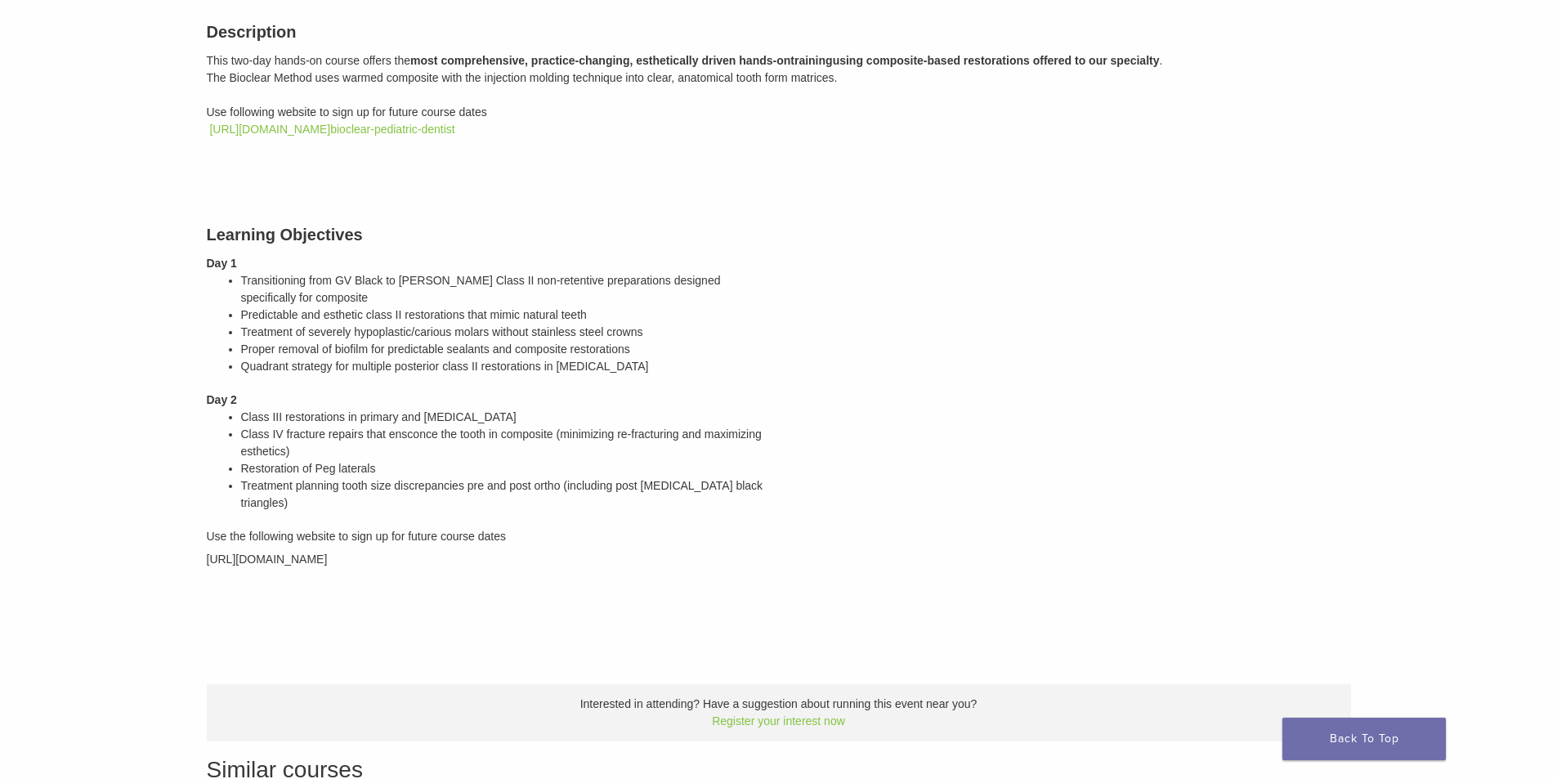
drag, startPoint x: 459, startPoint y: 557, endPoint x: 195, endPoint y: 566, distance: 264.9
click at [195, 566] on div "Learning Objectives Day 1 Transitioning from GV Black to [PERSON_NAME] Class II…" at bounding box center [487, 394] width 584 height 384
click at [274, 562] on span "[URL][DOMAIN_NAME]" at bounding box center [267, 559] width 121 height 13
